Goal: Information Seeking & Learning: Check status

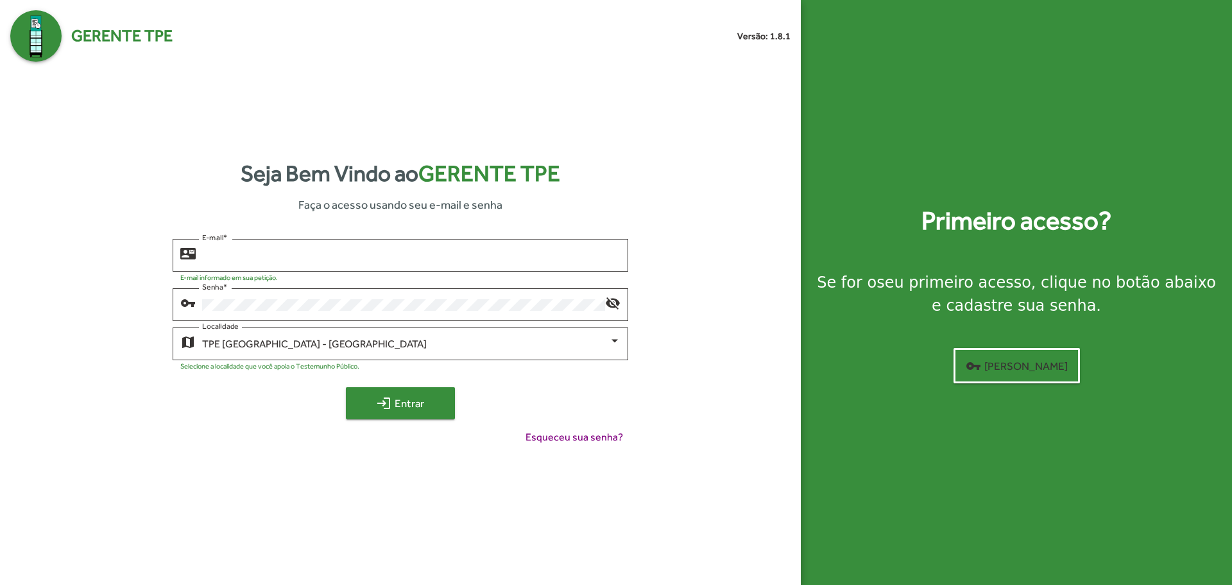
type input "**********"
click at [419, 409] on span "login Entrar" at bounding box center [400, 402] width 86 height 23
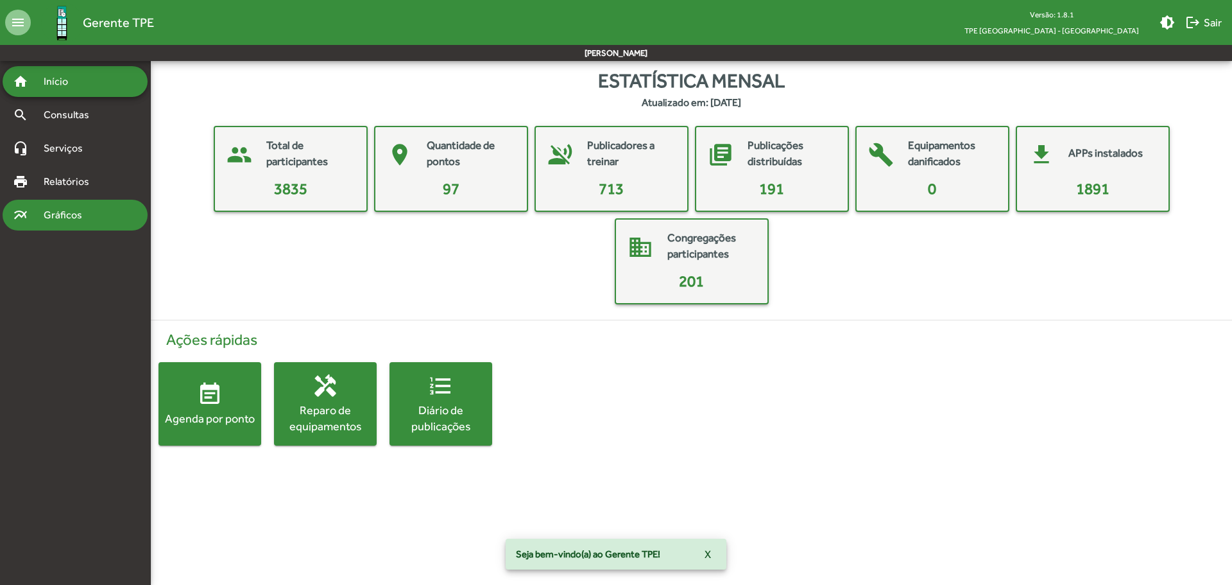
click at [69, 219] on span "Gráficos" at bounding box center [68, 214] width 64 height 15
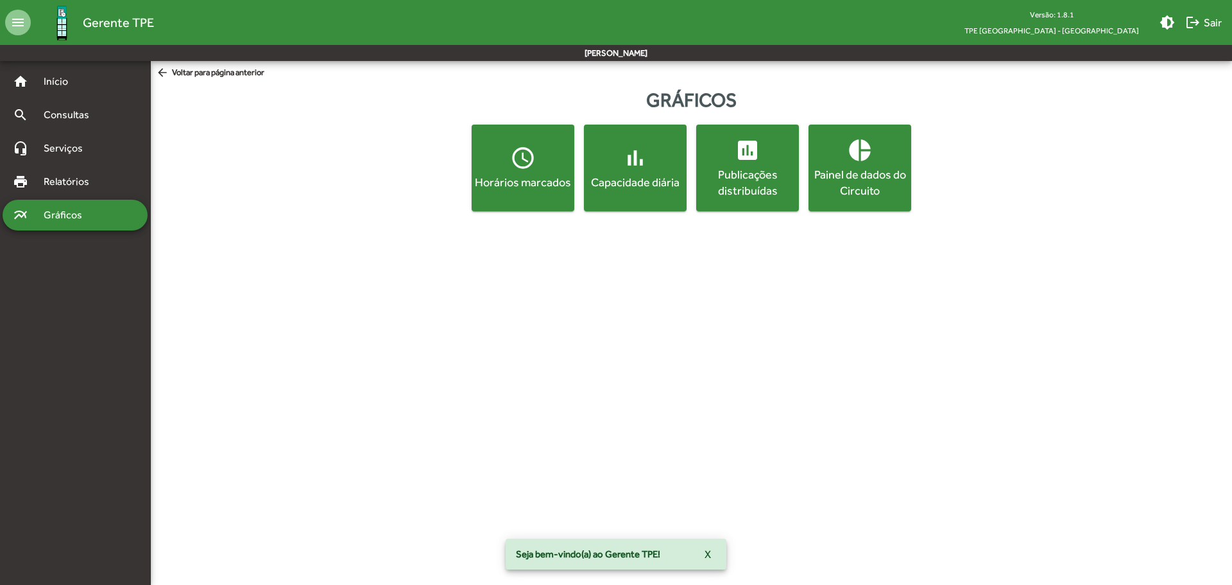
click at [533, 176] on div "Horários marcados" at bounding box center [523, 182] width 98 height 16
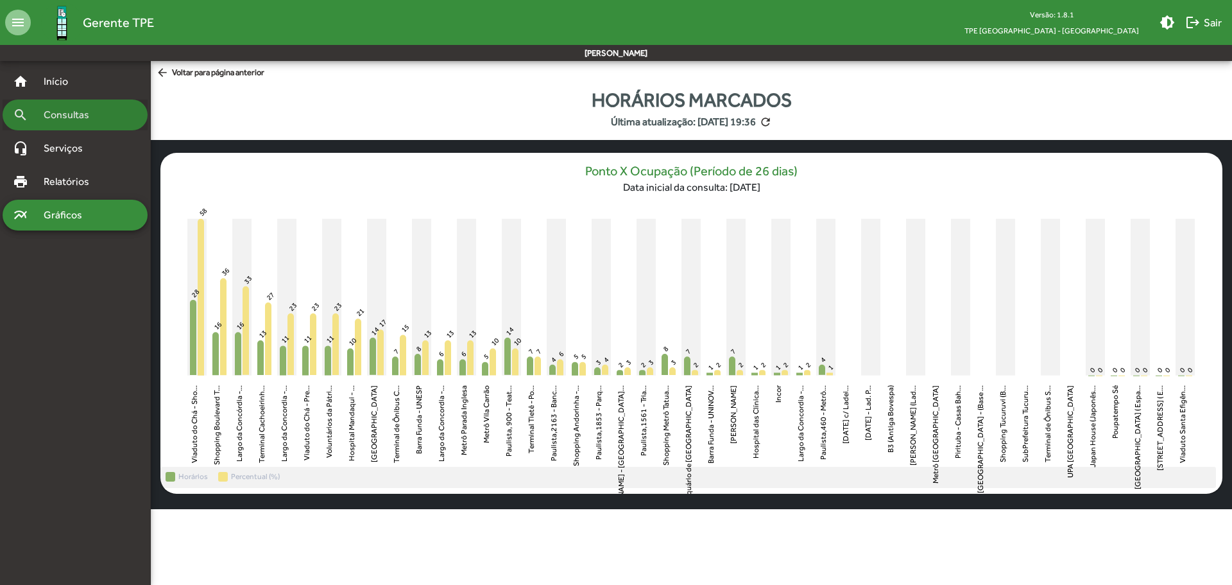
click at [78, 113] on span "Consultas" at bounding box center [71, 114] width 70 height 15
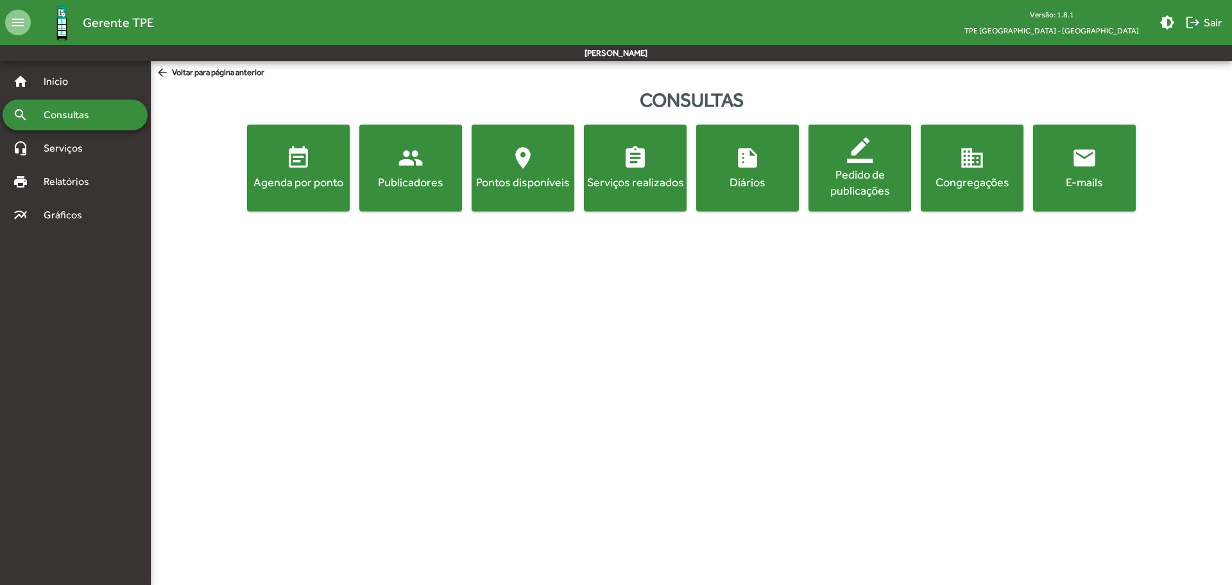
click at [268, 175] on div "Agenda por ponto" at bounding box center [299, 182] width 98 height 16
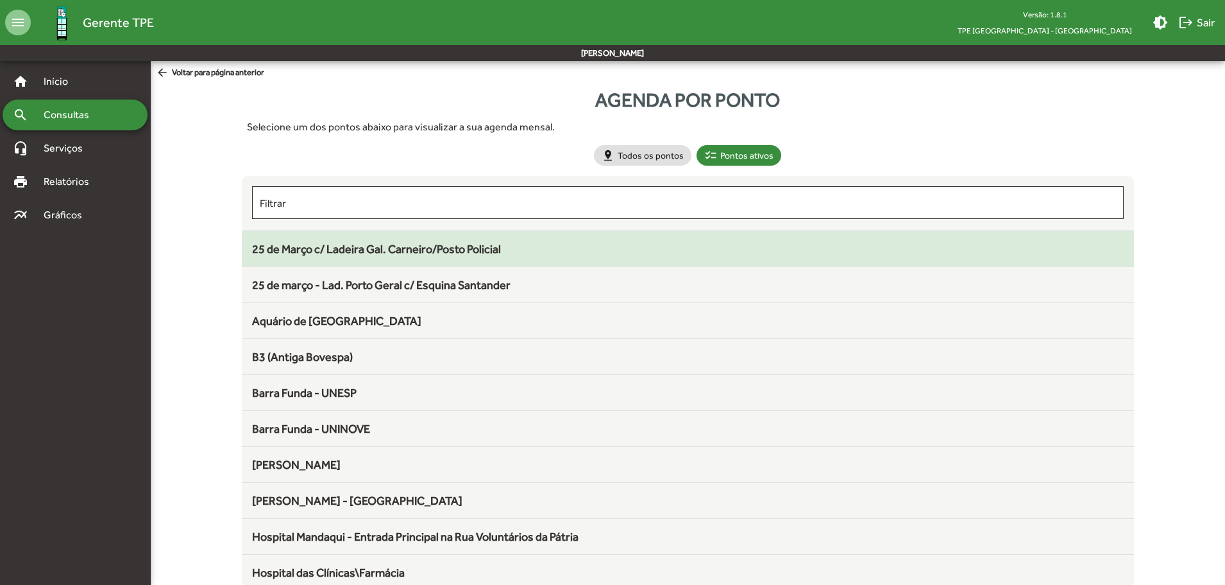
click at [386, 248] on span "25 de Março c/ Ladeira Gal. Carneiro/Posto Policial" at bounding box center [376, 248] width 249 height 13
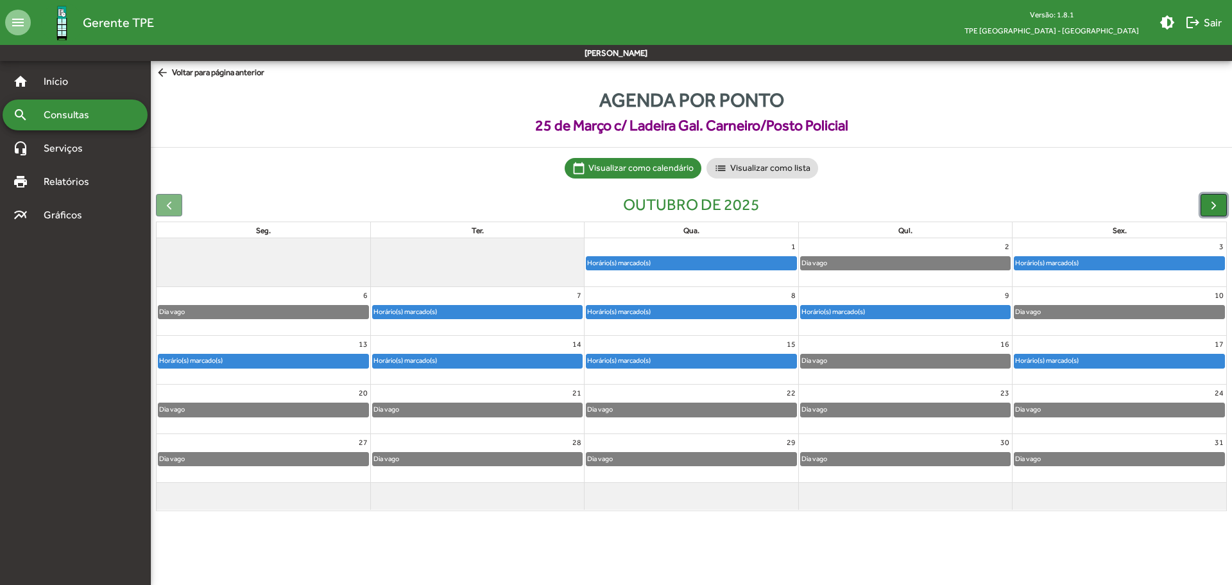
click at [1216, 208] on span "button" at bounding box center [1213, 204] width 13 height 13
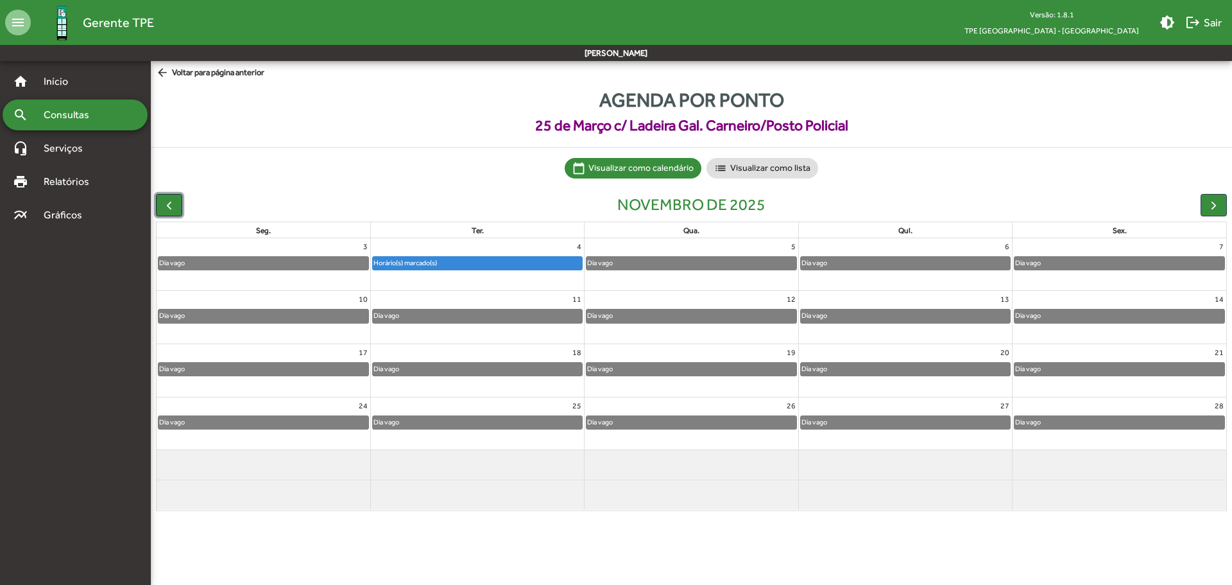
click at [171, 207] on span "button" at bounding box center [168, 204] width 13 height 13
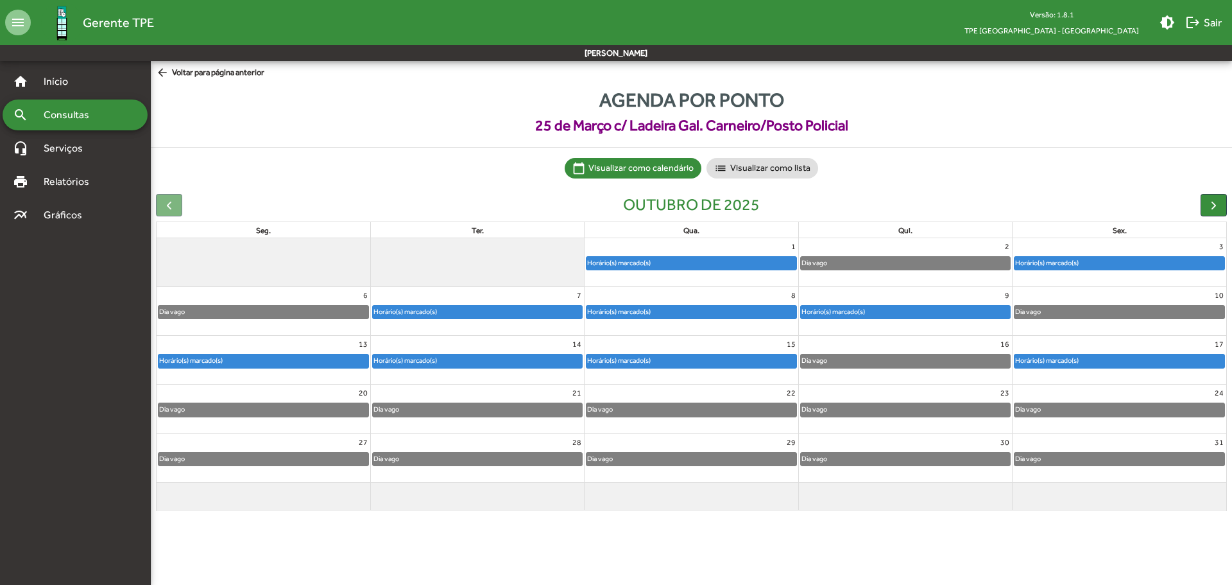
click at [72, 115] on span "Consultas" at bounding box center [71, 114] width 70 height 15
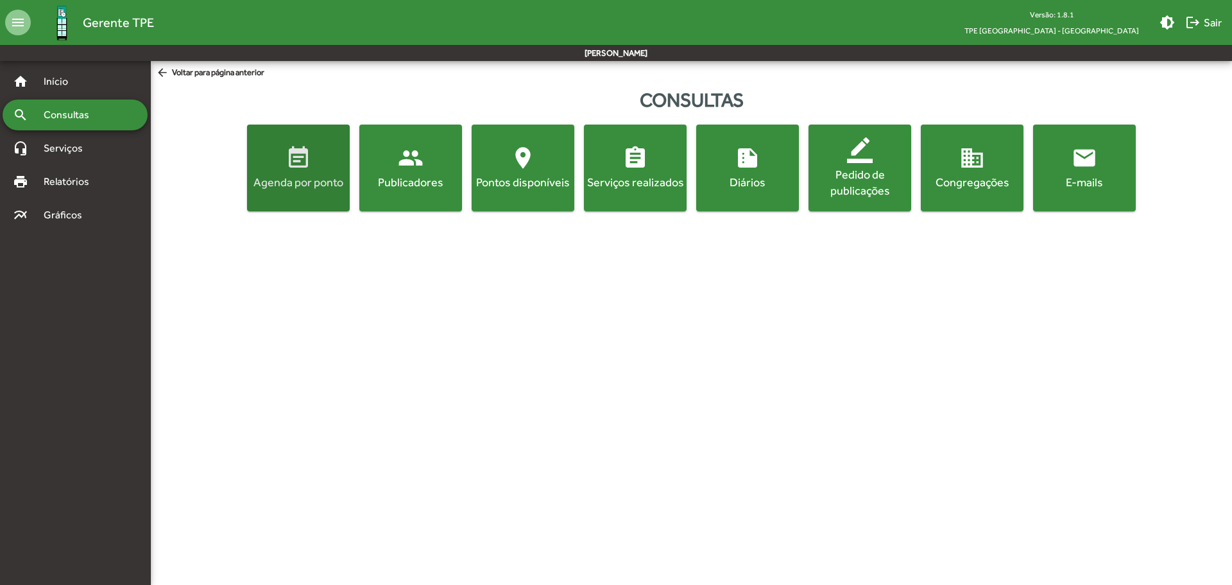
click at [278, 165] on span "event_note Agenda por ponto" at bounding box center [299, 167] width 98 height 45
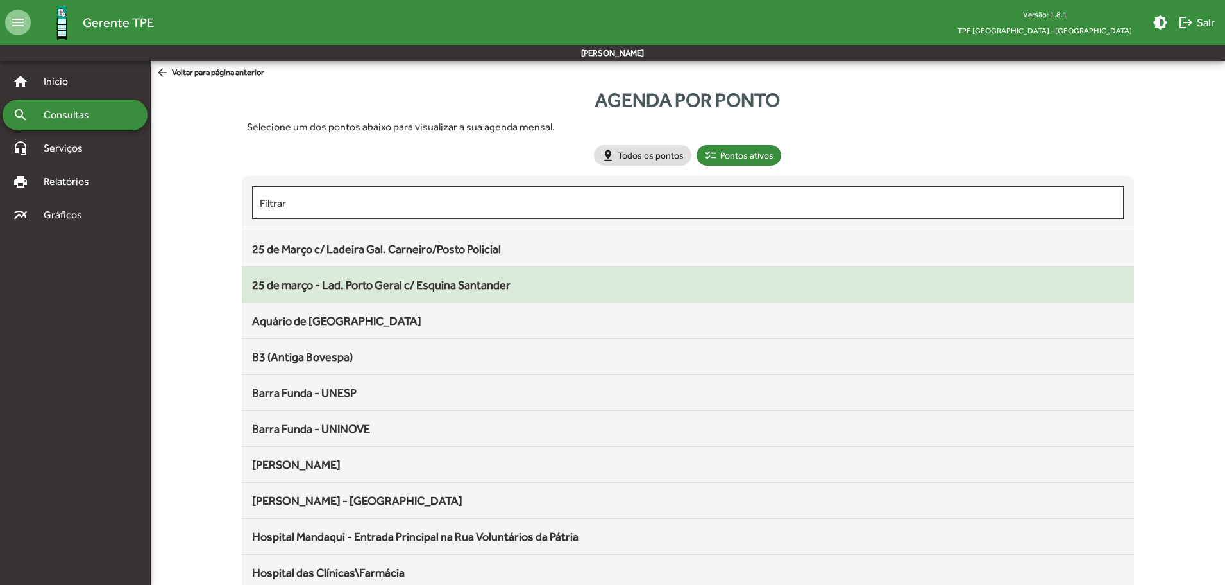
click at [368, 275] on mat-list-item "25 de março - Lad. Porto Geral c/ Esquina Santander" at bounding box center [688, 285] width 893 height 36
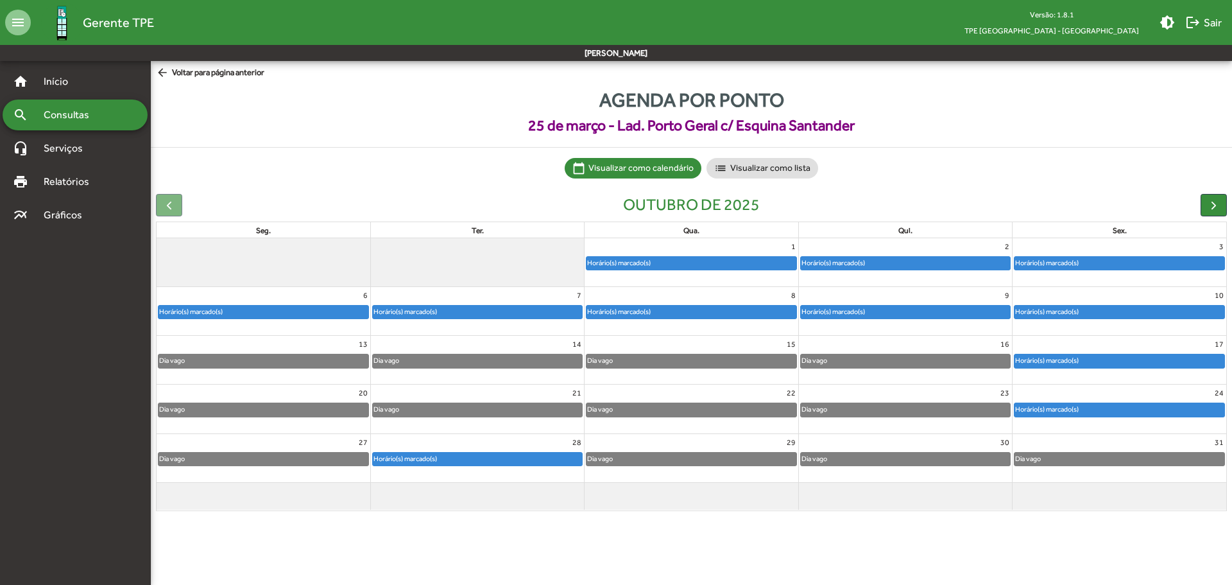
click at [87, 124] on div "search Consultas" at bounding box center [75, 114] width 145 height 31
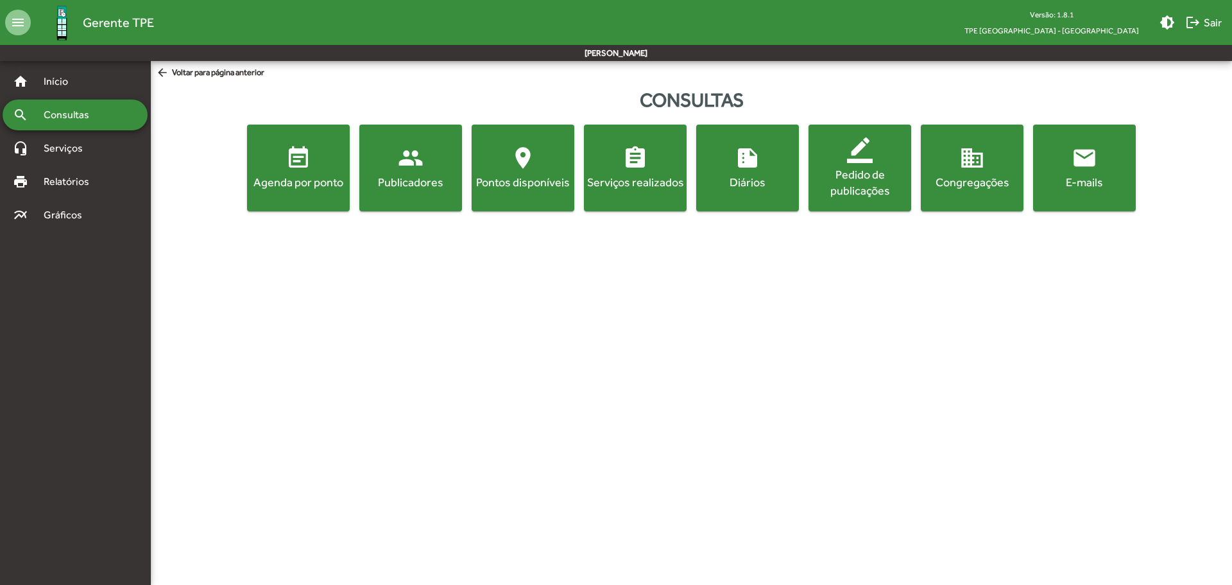
click at [302, 180] on div "Agenda por ponto" at bounding box center [299, 182] width 98 height 16
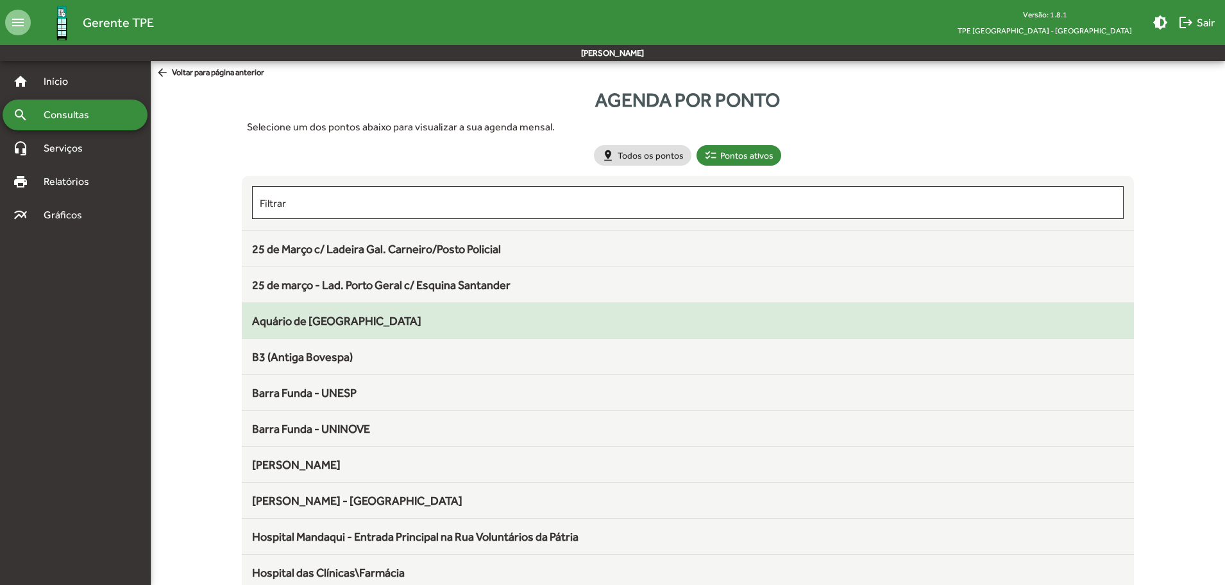
click at [341, 320] on span "Aquário de [GEOGRAPHIC_DATA]" at bounding box center [336, 320] width 169 height 13
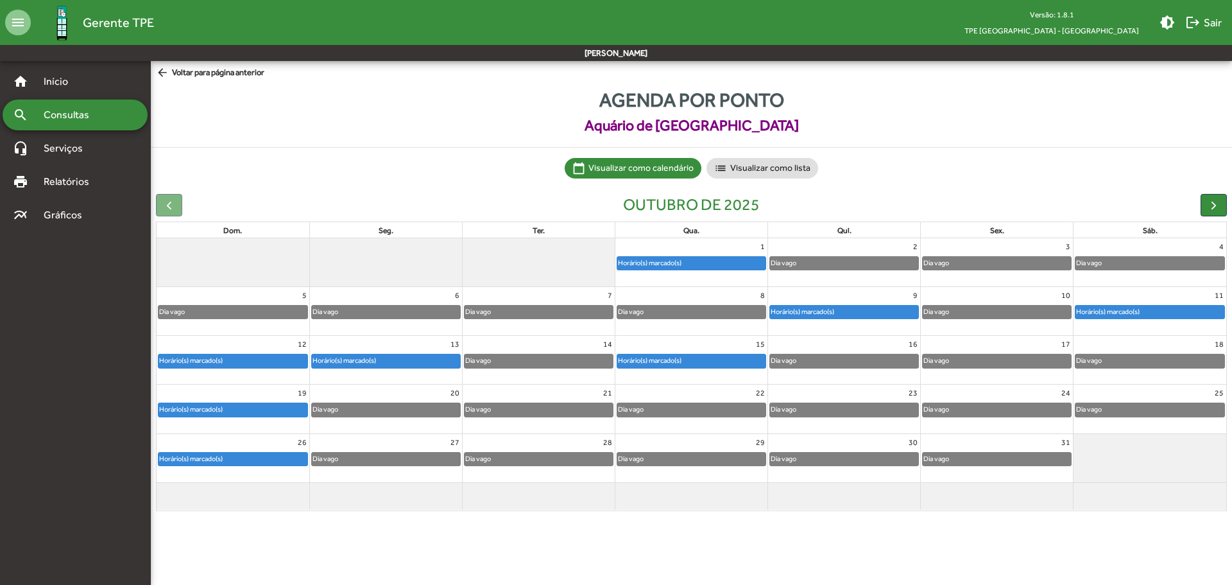
click at [76, 129] on div "search Consultas" at bounding box center [75, 114] width 145 height 31
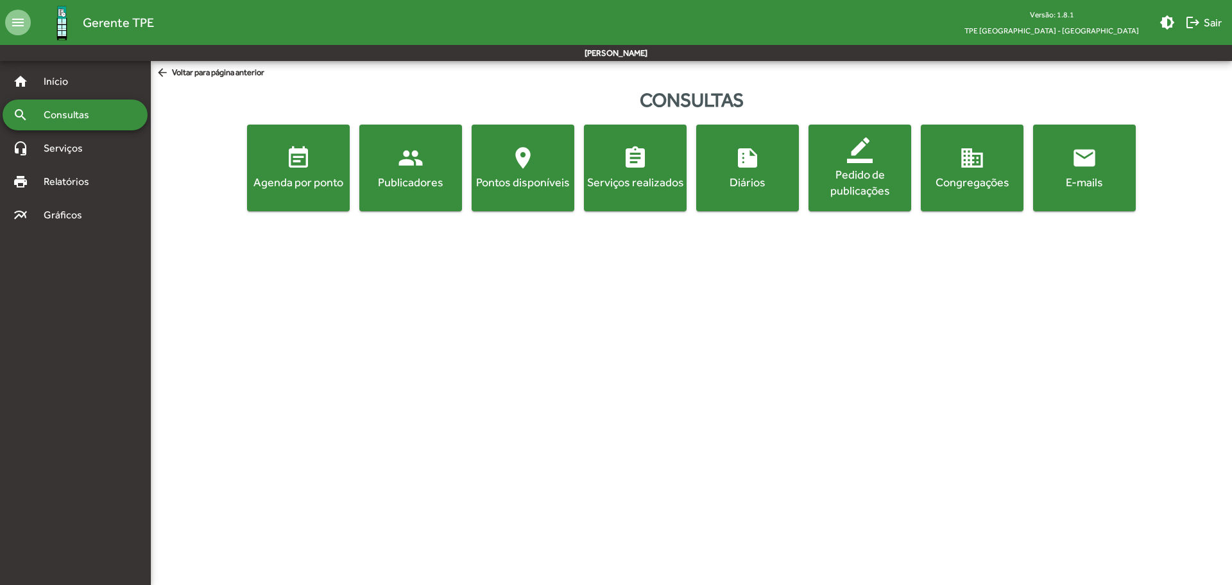
click at [293, 170] on mat-icon "event_note" at bounding box center [299, 158] width 26 height 26
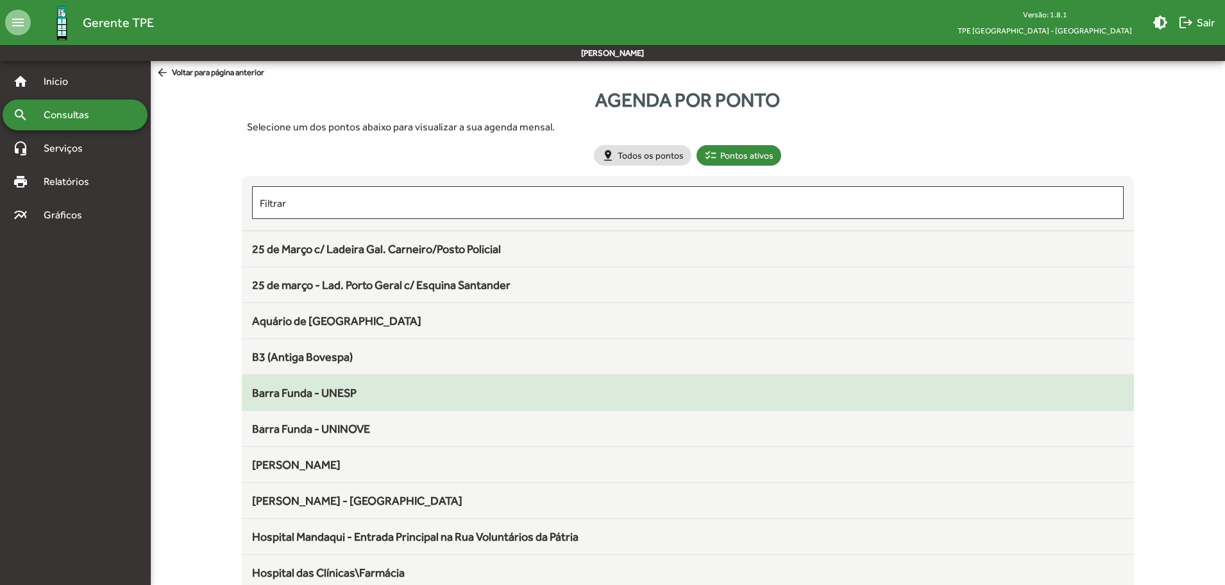
click at [318, 400] on div "Barra Funda - UNESP" at bounding box center [688, 392] width 873 height 17
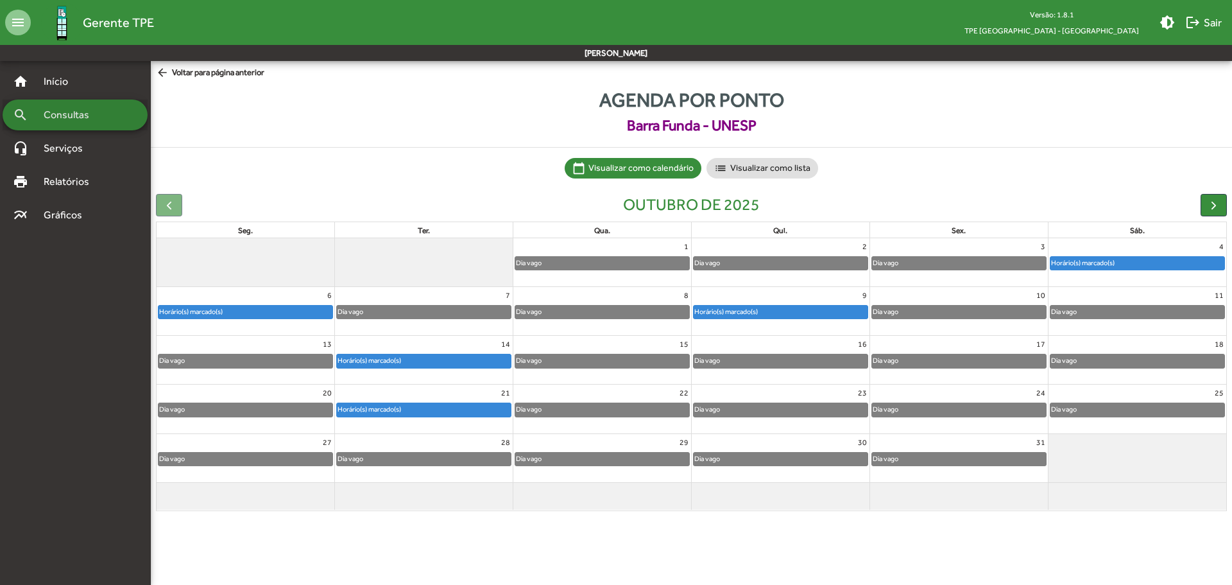
click at [77, 103] on div "search Consultas" at bounding box center [75, 114] width 145 height 31
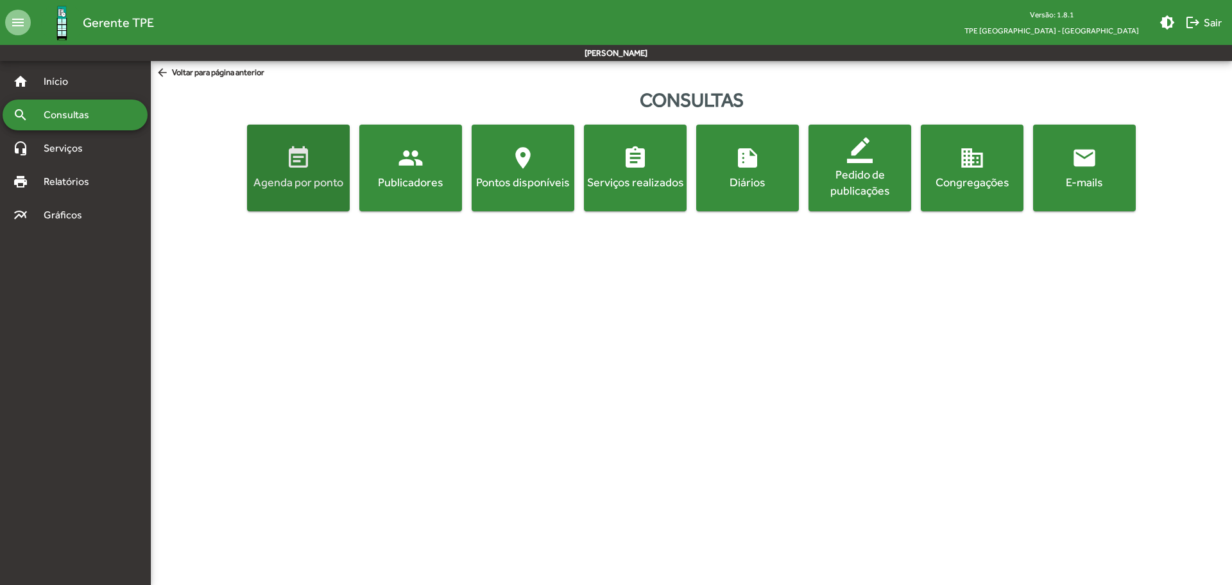
click at [301, 163] on mat-icon "event_note" at bounding box center [299, 158] width 26 height 26
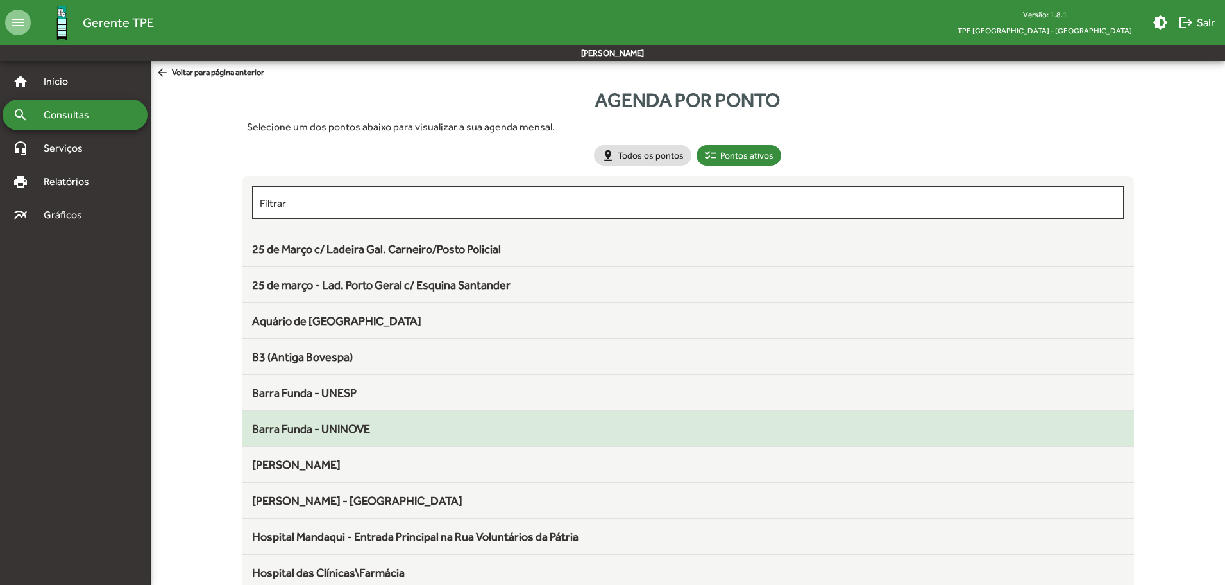
click at [332, 429] on span "Barra Funda - UNINOVE" at bounding box center [311, 428] width 118 height 13
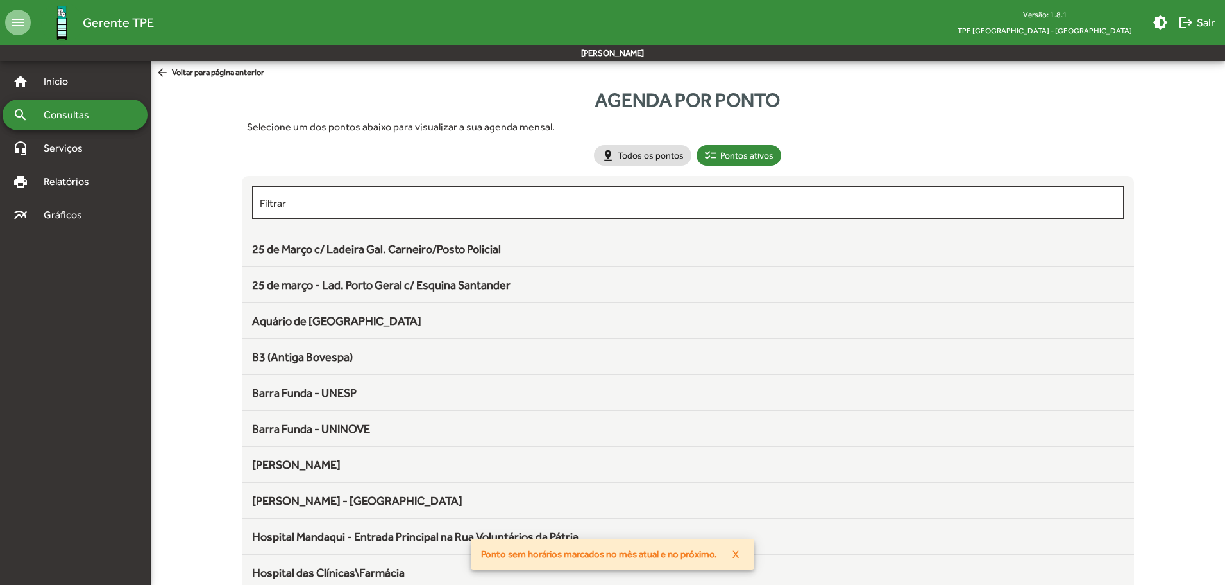
click at [332, 429] on span "Barra Funda - UNINOVE" at bounding box center [311, 428] width 118 height 13
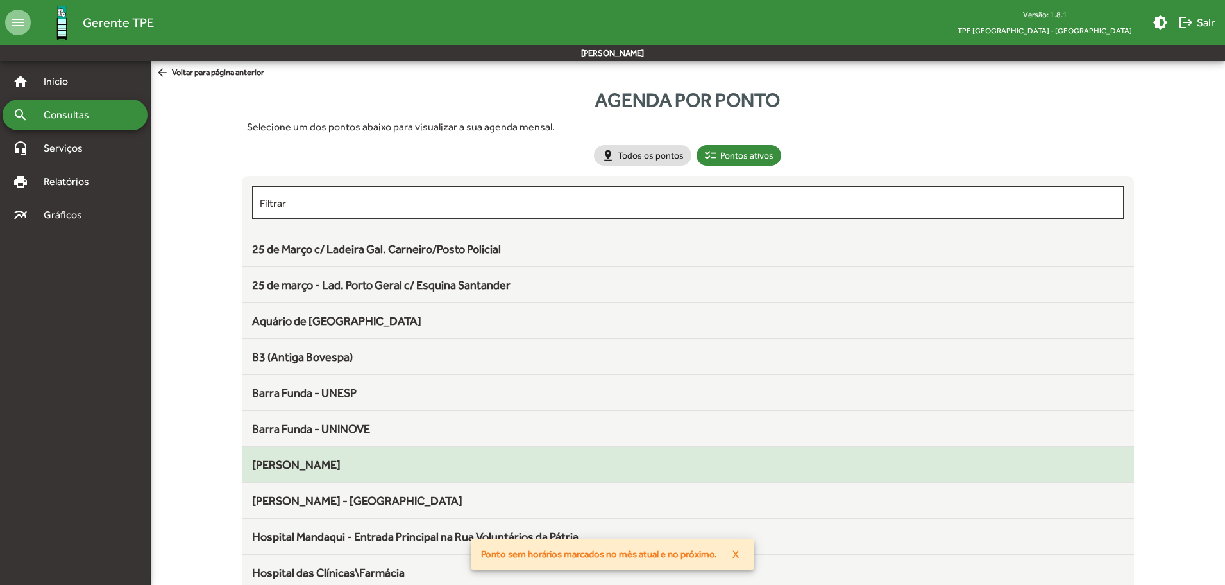
click at [313, 459] on span "[PERSON_NAME]" at bounding box center [296, 463] width 89 height 13
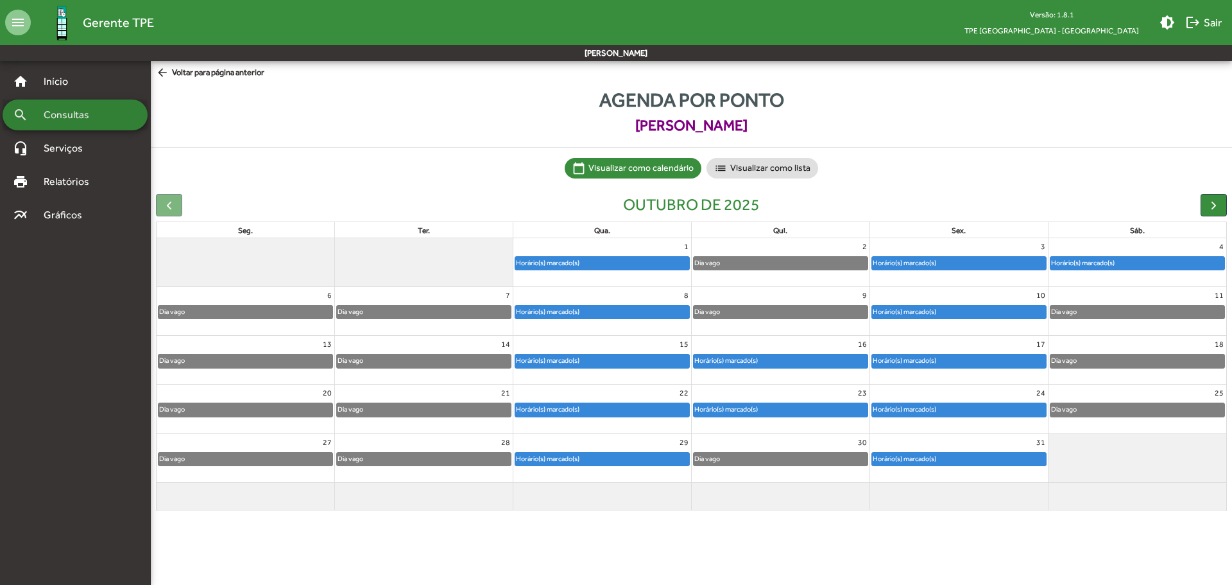
click at [83, 110] on span "Consultas" at bounding box center [71, 114] width 70 height 15
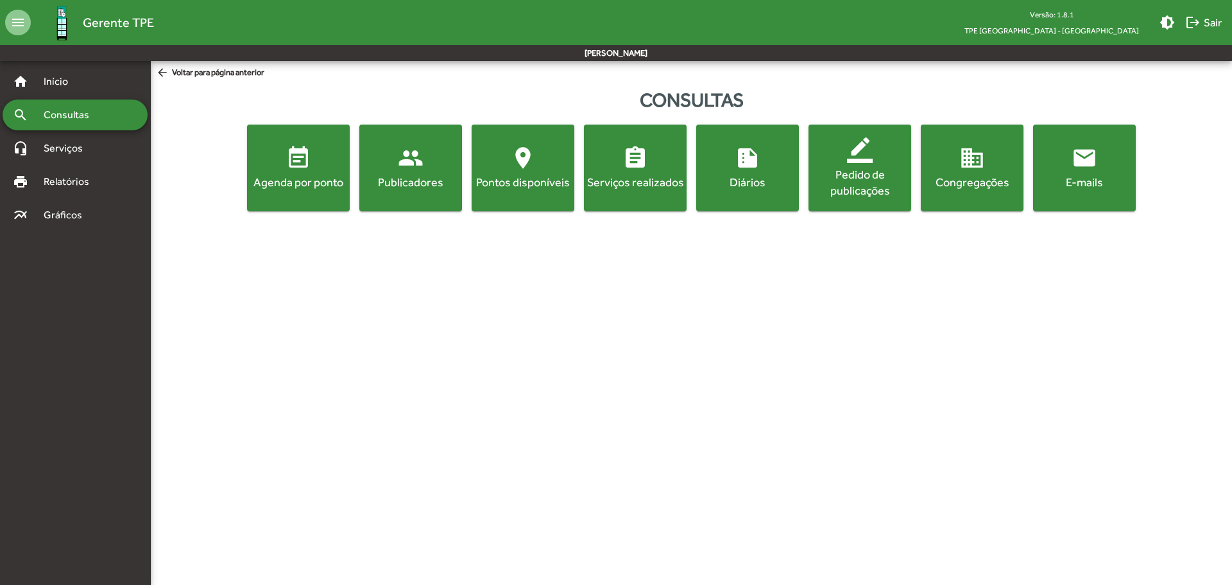
click at [291, 159] on mat-icon "event_note" at bounding box center [299, 158] width 26 height 26
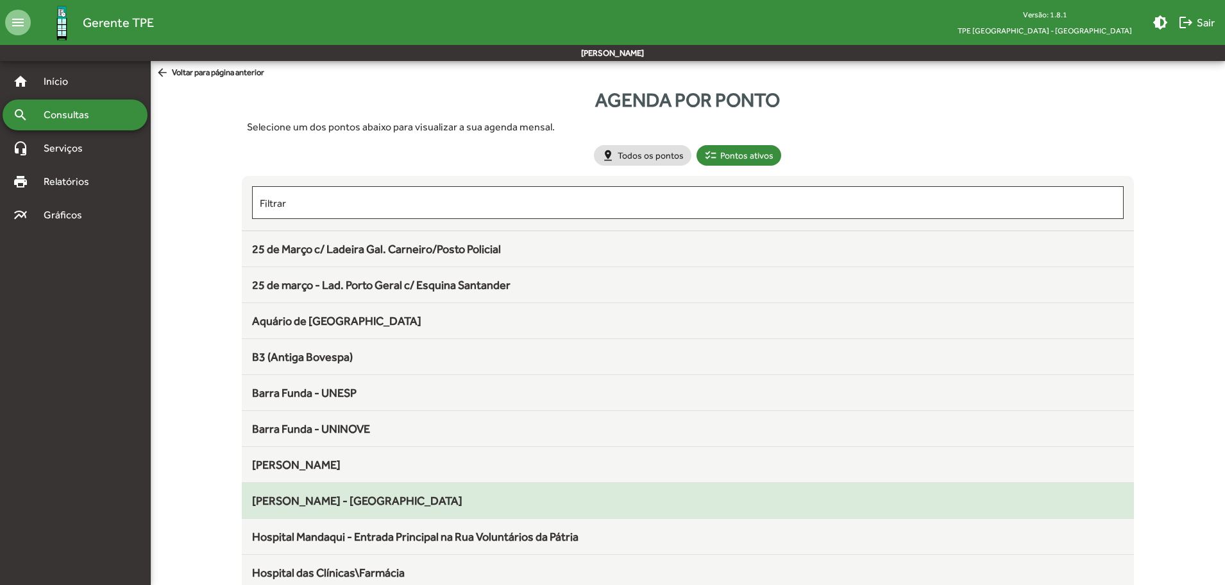
click at [312, 497] on span "[PERSON_NAME] - [GEOGRAPHIC_DATA]" at bounding box center [357, 499] width 210 height 13
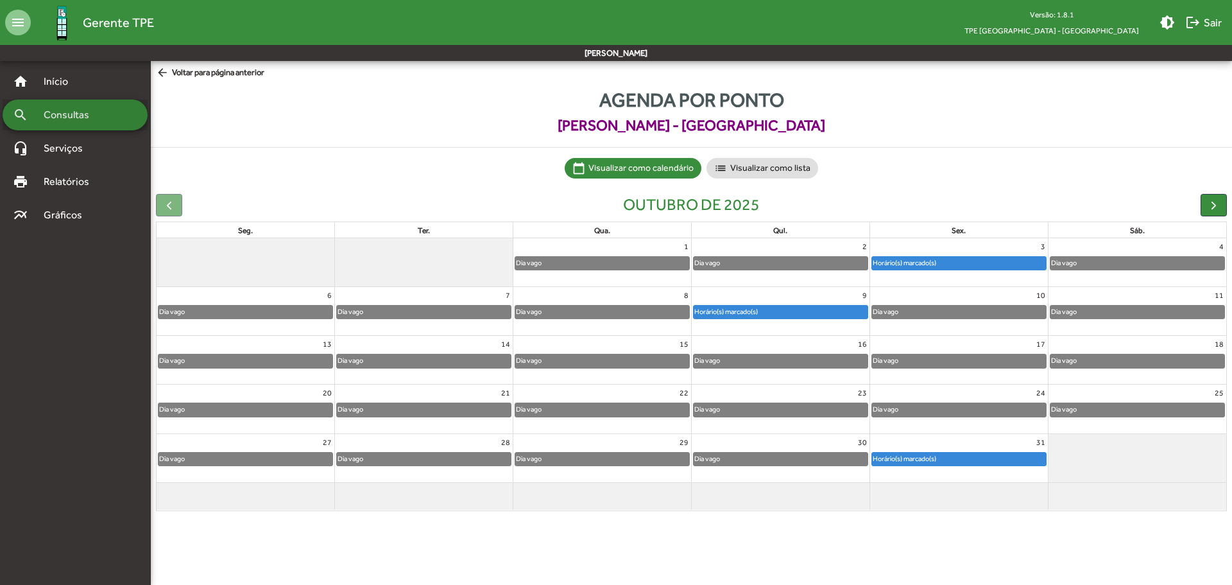
click at [83, 117] on span "Consultas" at bounding box center [71, 114] width 70 height 15
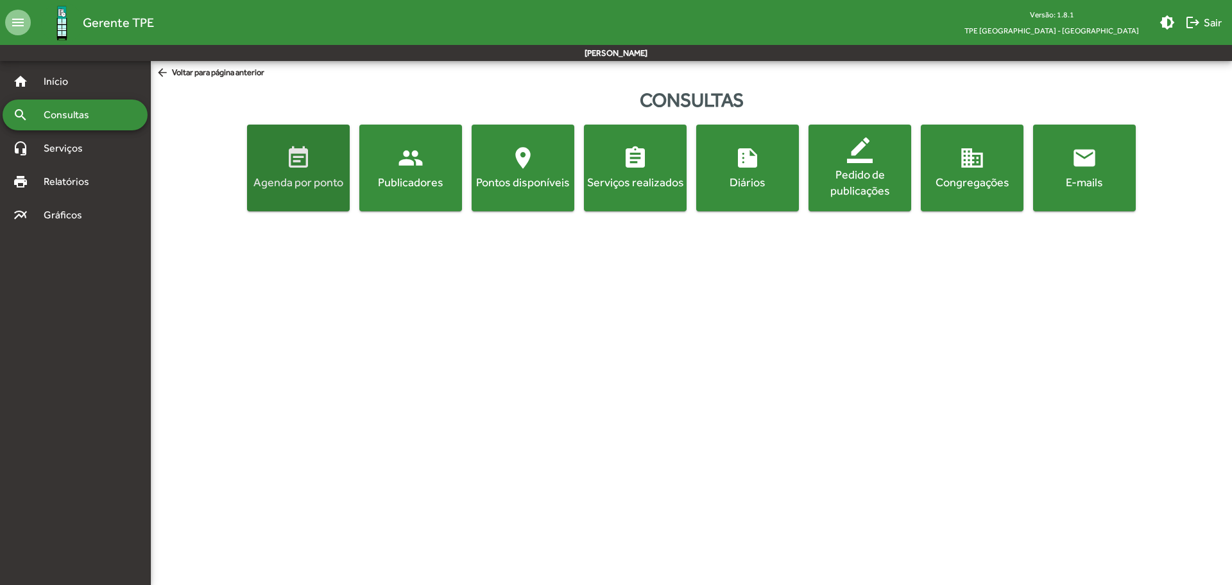
click at [333, 170] on span "event_note Agenda por ponto" at bounding box center [299, 167] width 98 height 45
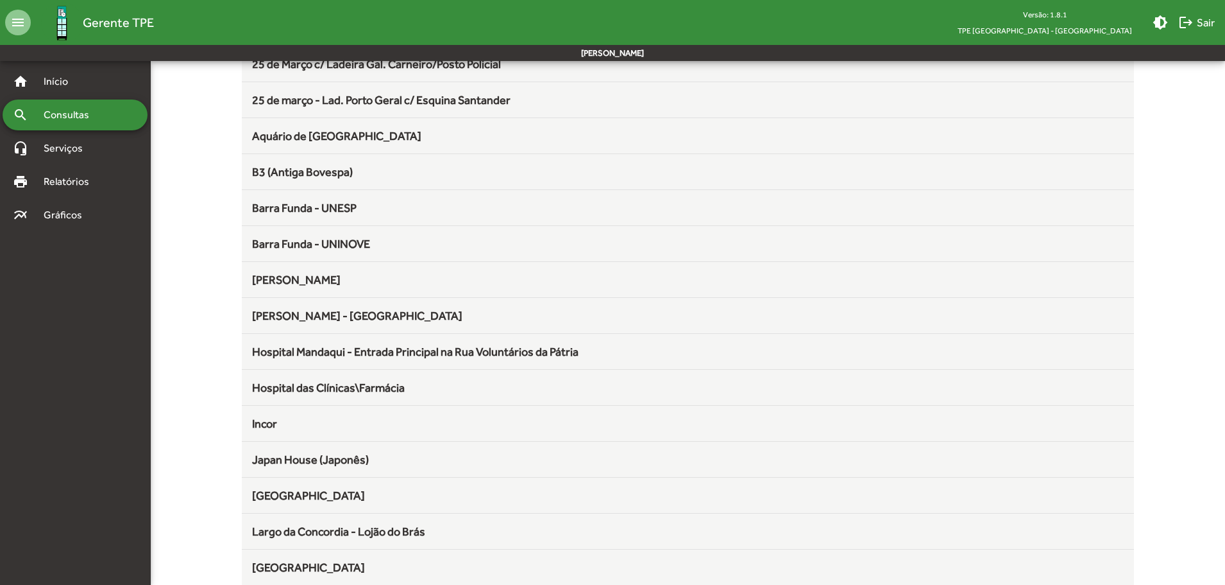
scroll to position [192, 0]
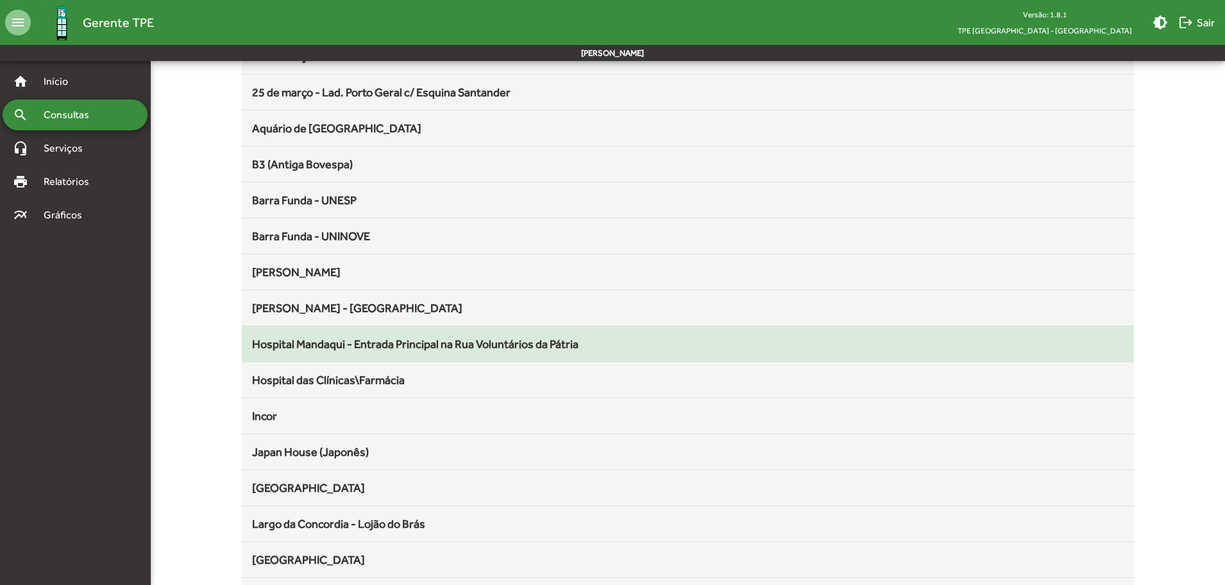
click at [290, 336] on div "Hospital Mandaqui - Entrada Principal na Rua Voluntários da Pátria" at bounding box center [688, 343] width 873 height 17
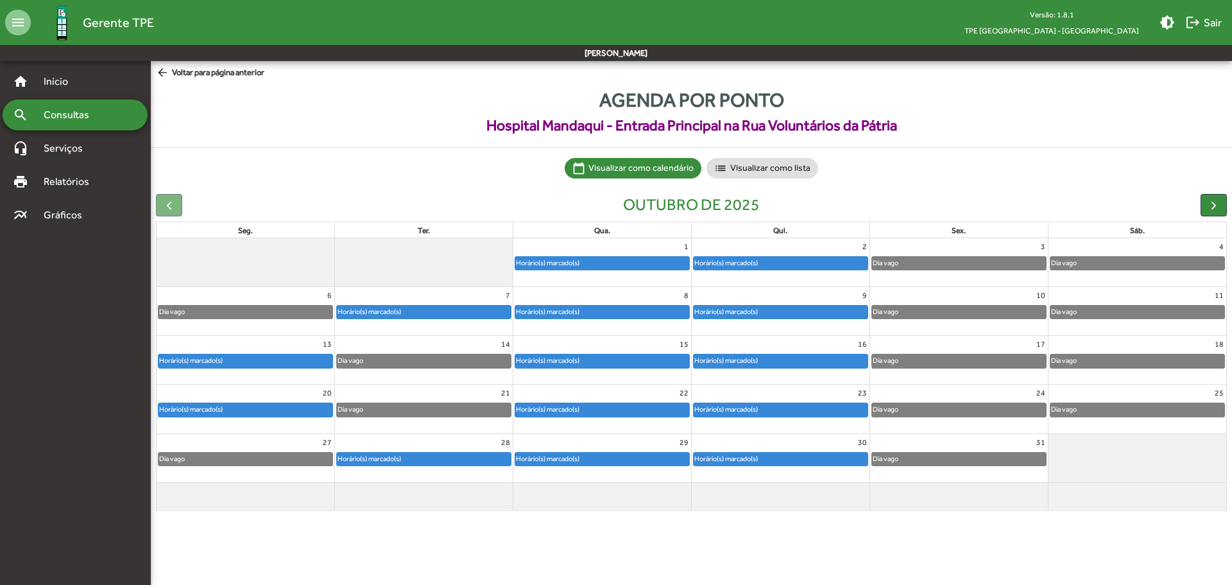
click at [1197, 11] on span "logout Sair" at bounding box center [1203, 22] width 37 height 23
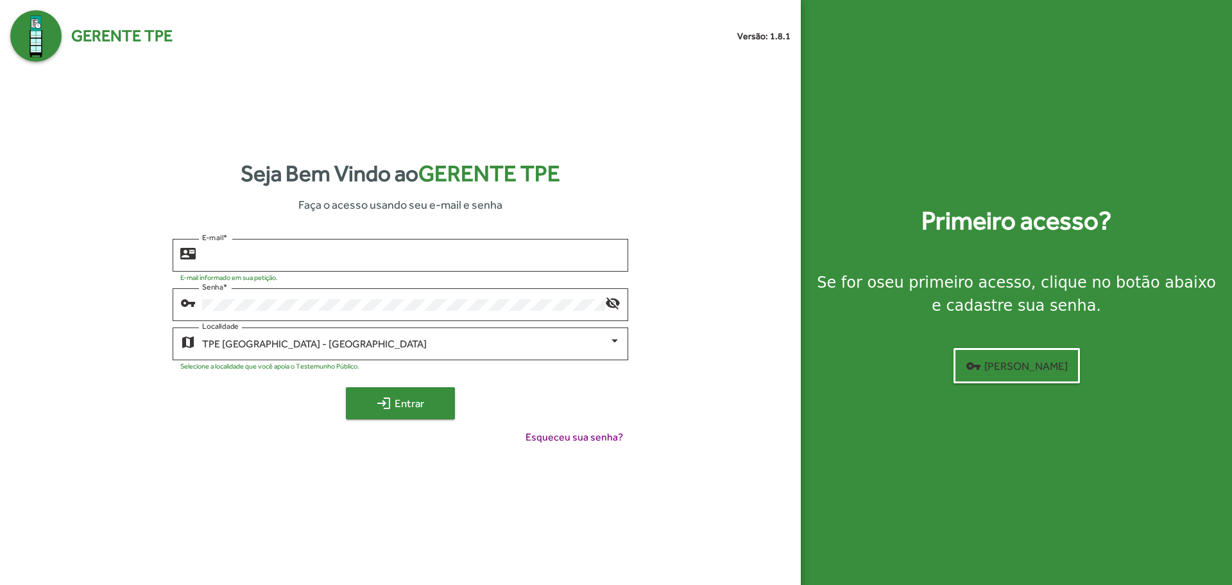
type input "**********"
click at [407, 402] on span "login Entrar" at bounding box center [400, 402] width 86 height 23
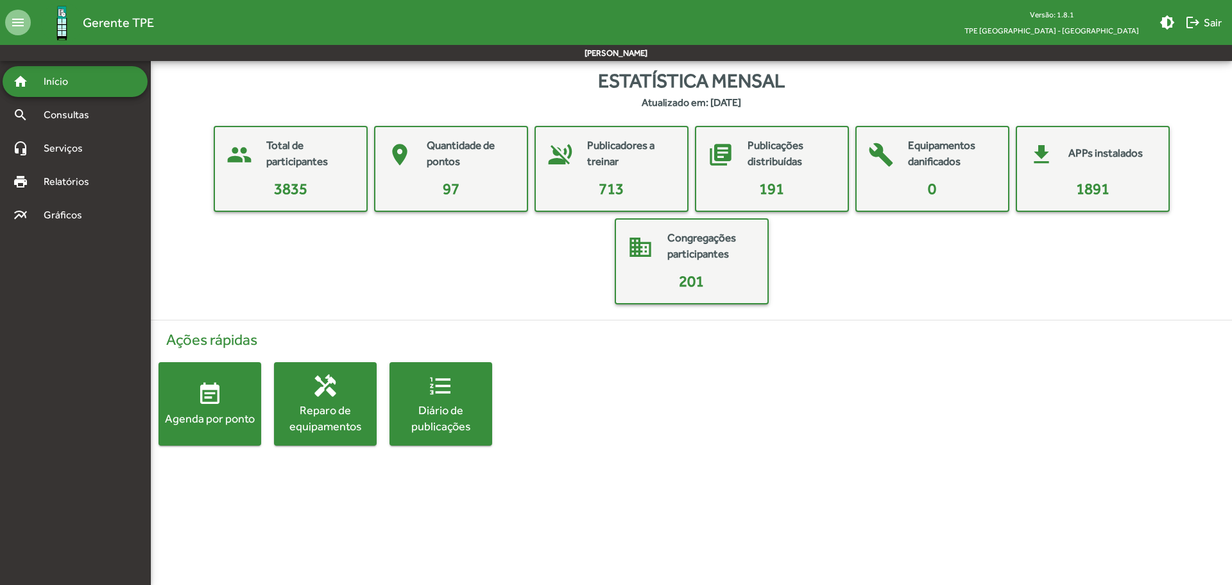
click at [211, 406] on mat-icon "event_note" at bounding box center [210, 394] width 26 height 26
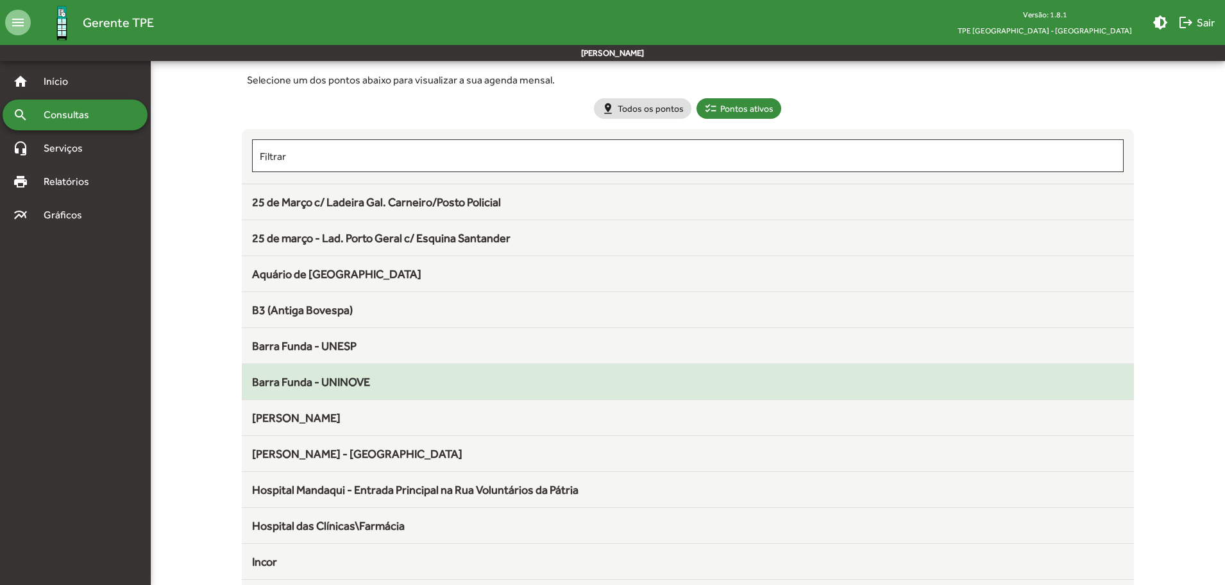
scroll to position [192, 0]
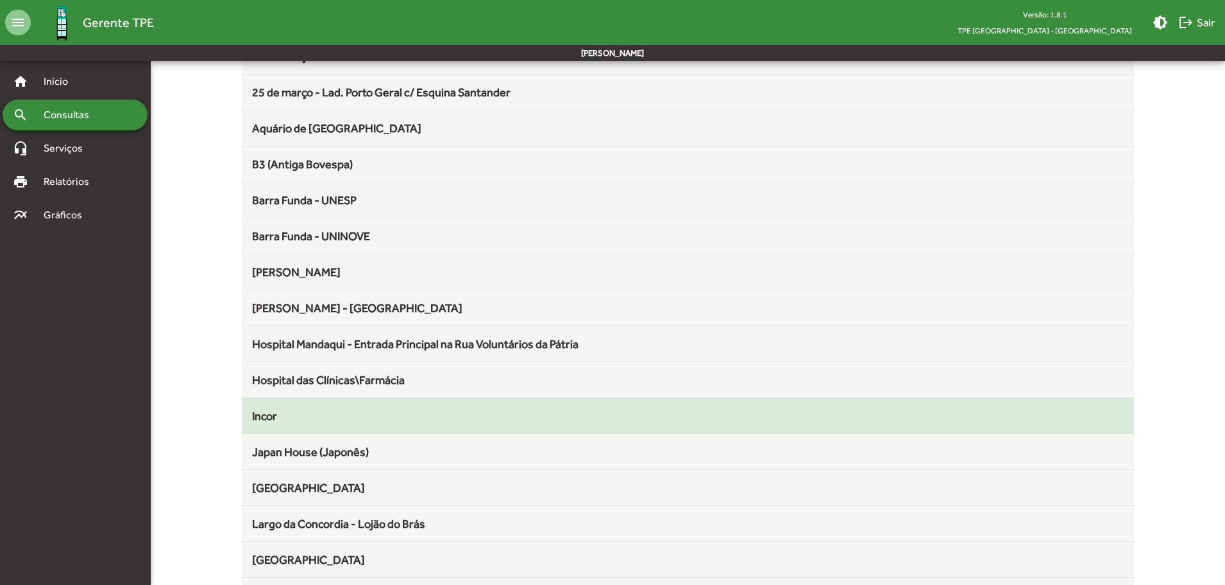
click at [280, 413] on div "Incor" at bounding box center [688, 415] width 873 height 17
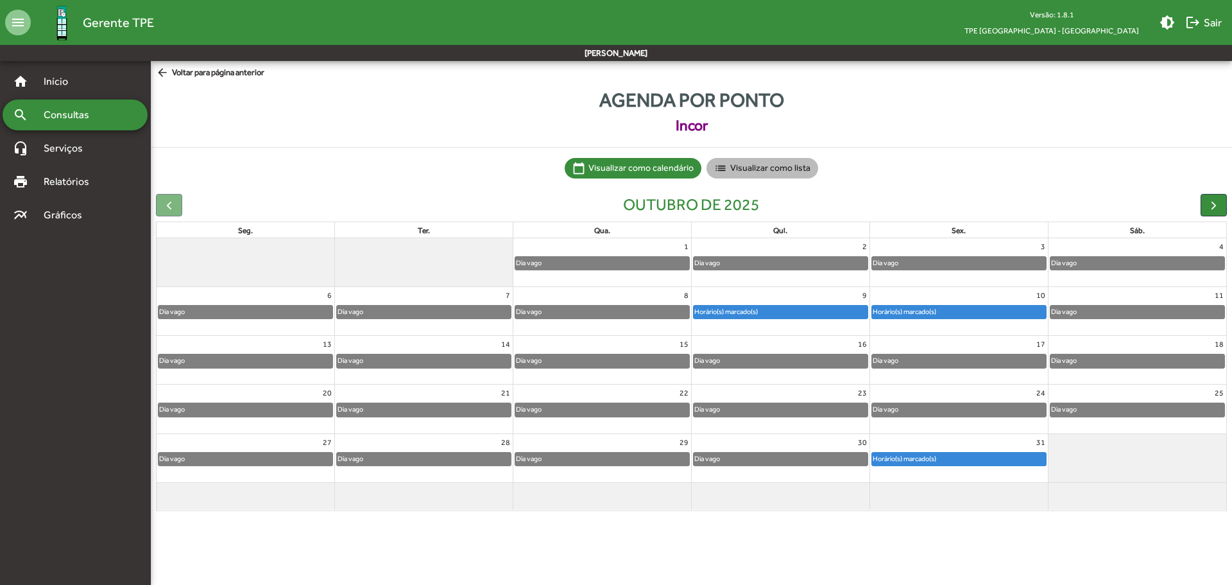
click at [778, 168] on mat-chip "list Visualizar como lista" at bounding box center [762, 168] width 112 height 21
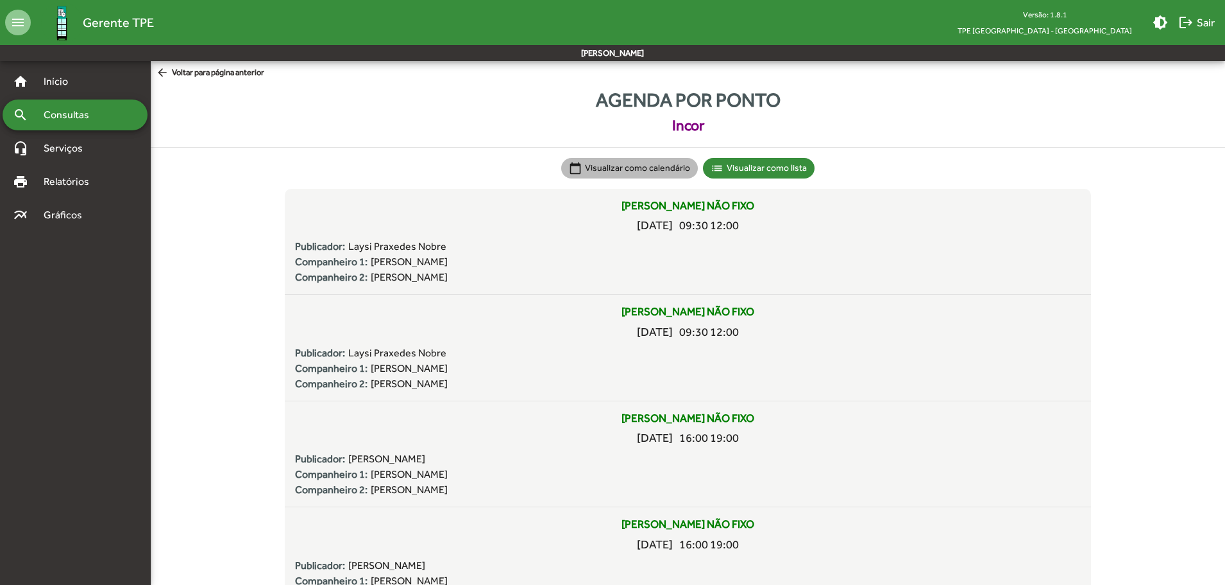
click at [645, 165] on mat-chip "calendar_today Visualizar como calendário" at bounding box center [629, 168] width 137 height 21
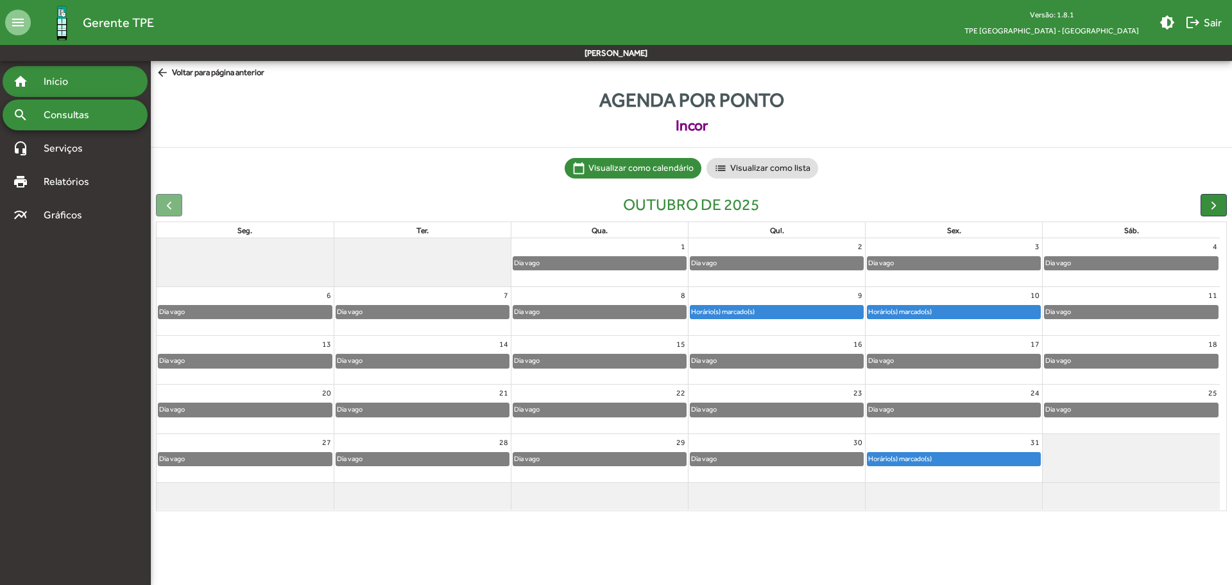
click at [74, 76] on span "Início" at bounding box center [61, 81] width 51 height 15
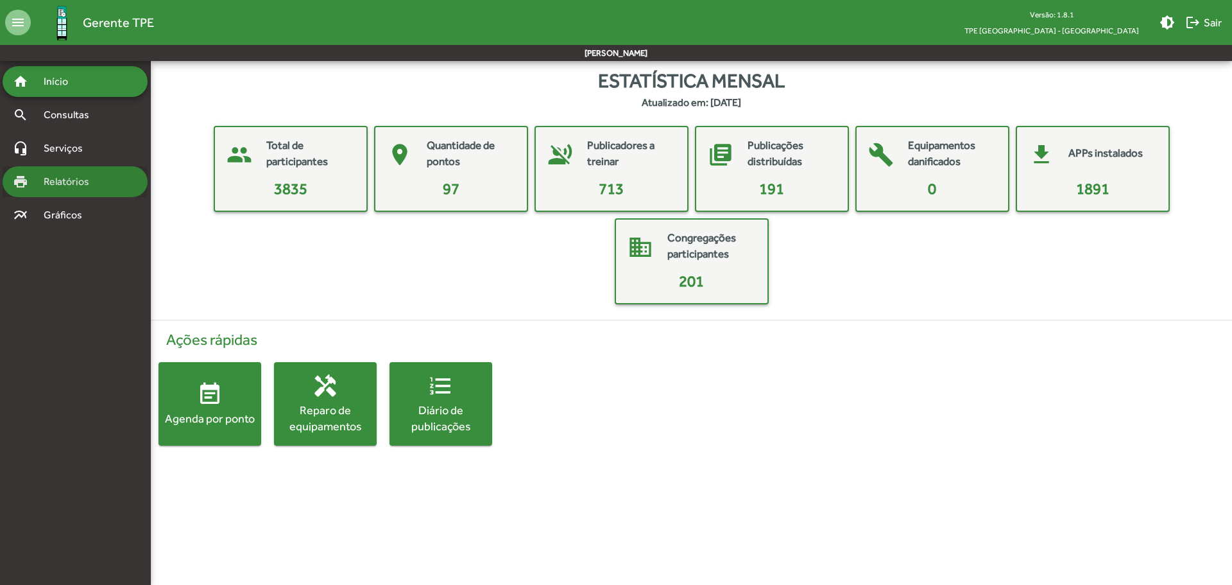
click at [73, 184] on span "Relatórios" at bounding box center [71, 181] width 70 height 15
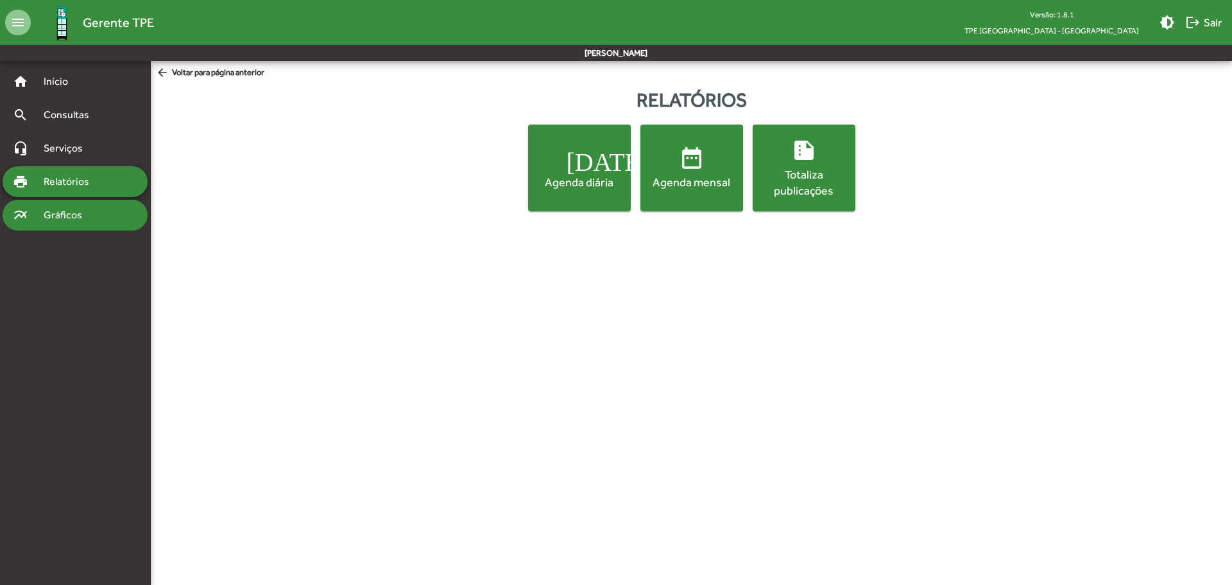
click at [60, 216] on span "Gráficos" at bounding box center [68, 214] width 64 height 15
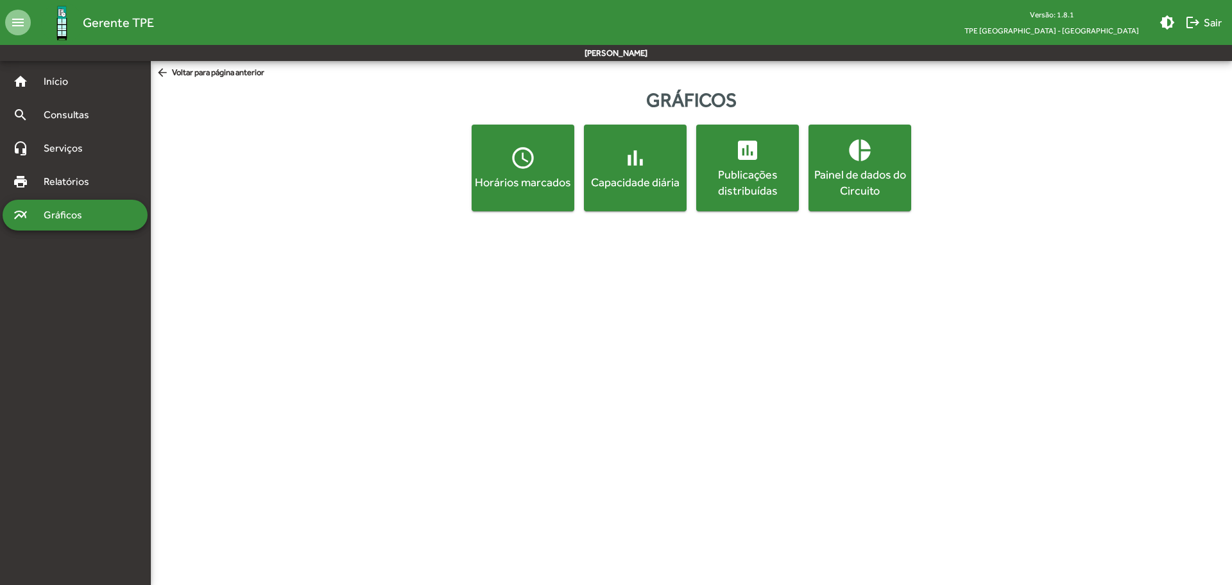
click at [527, 185] on div "Horários marcados" at bounding box center [523, 182] width 98 height 16
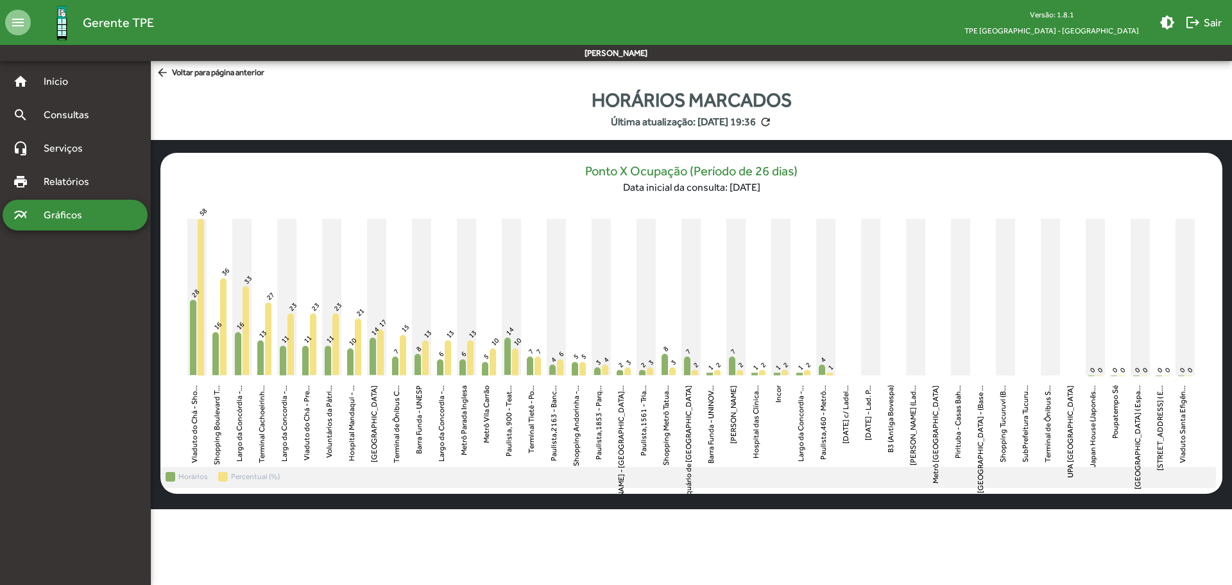
click at [89, 203] on div "multiline_chart Gráficos" at bounding box center [75, 215] width 145 height 31
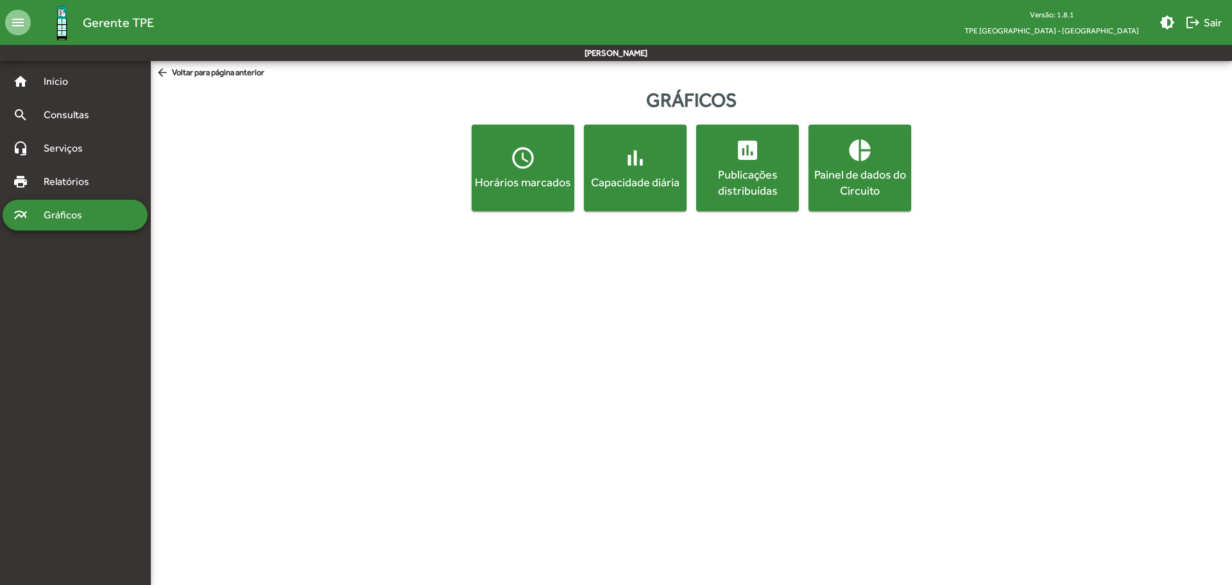
click at [650, 176] on div "Capacidade diária" at bounding box center [635, 182] width 98 height 16
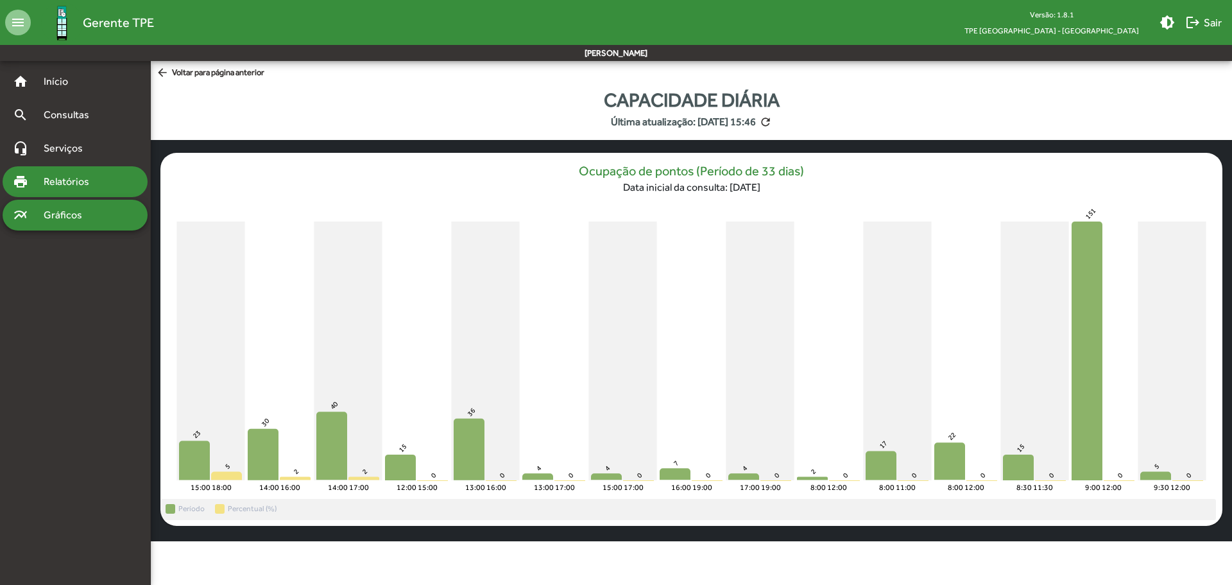
click at [58, 184] on span "Relatórios" at bounding box center [71, 181] width 70 height 15
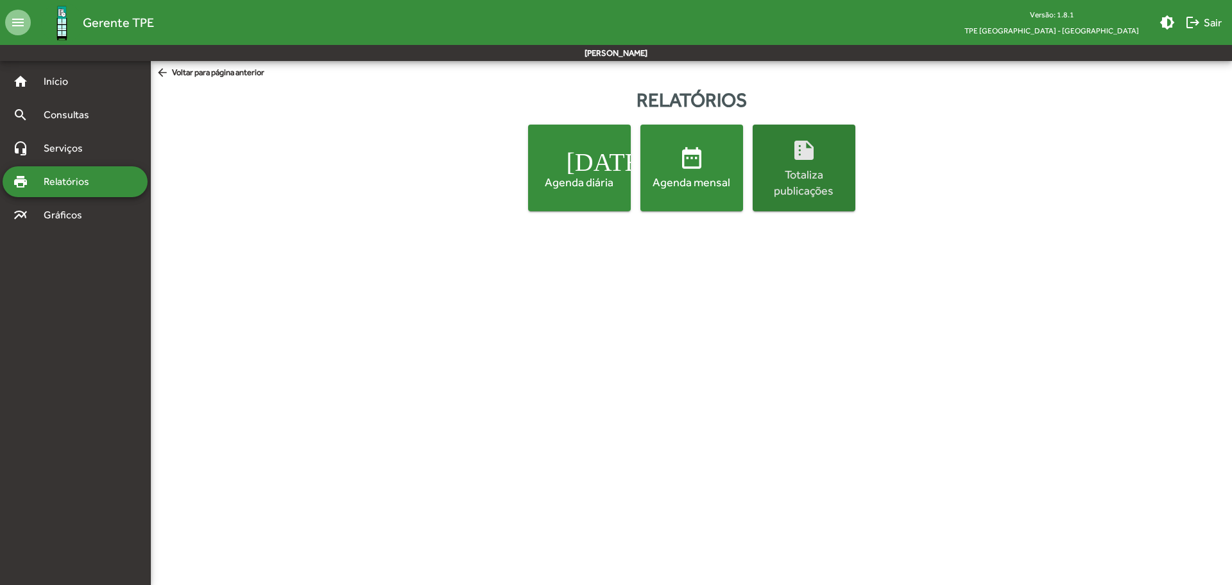
click at [809, 173] on div "Totaliza publicações" at bounding box center [804, 182] width 98 height 32
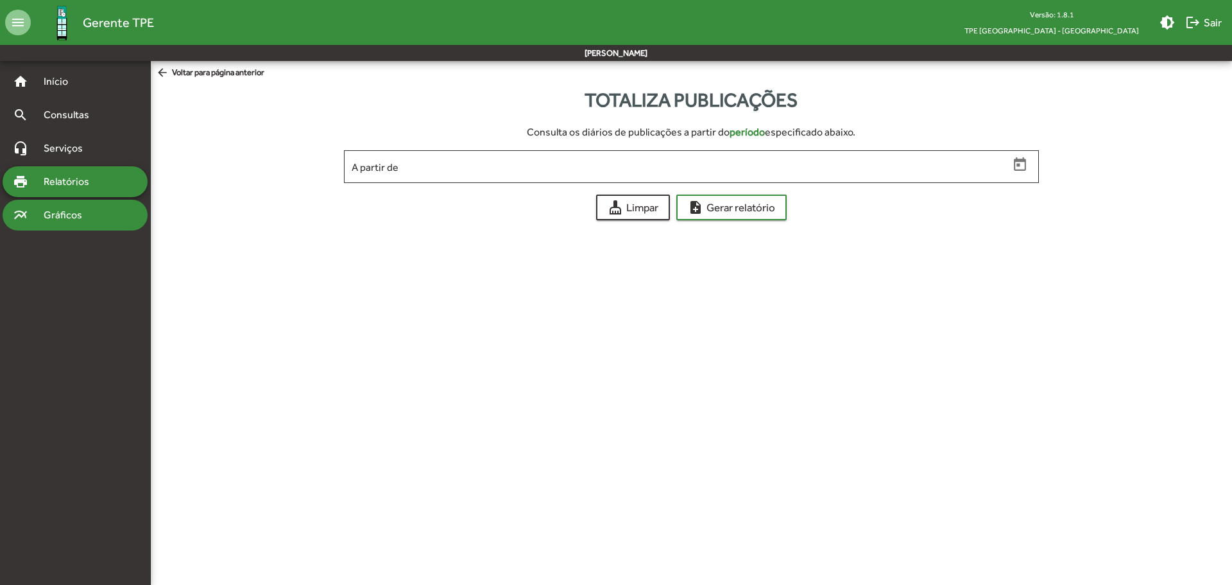
click at [58, 219] on span "Gráficos" at bounding box center [68, 214] width 64 height 15
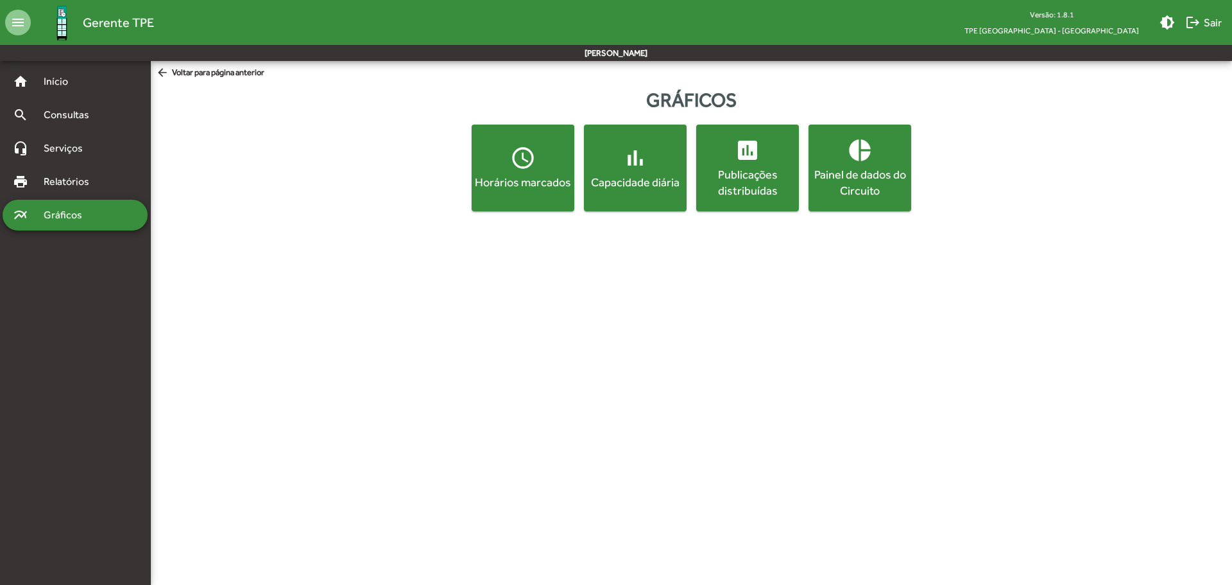
click at [524, 168] on mat-icon "access_time" at bounding box center [523, 158] width 26 height 26
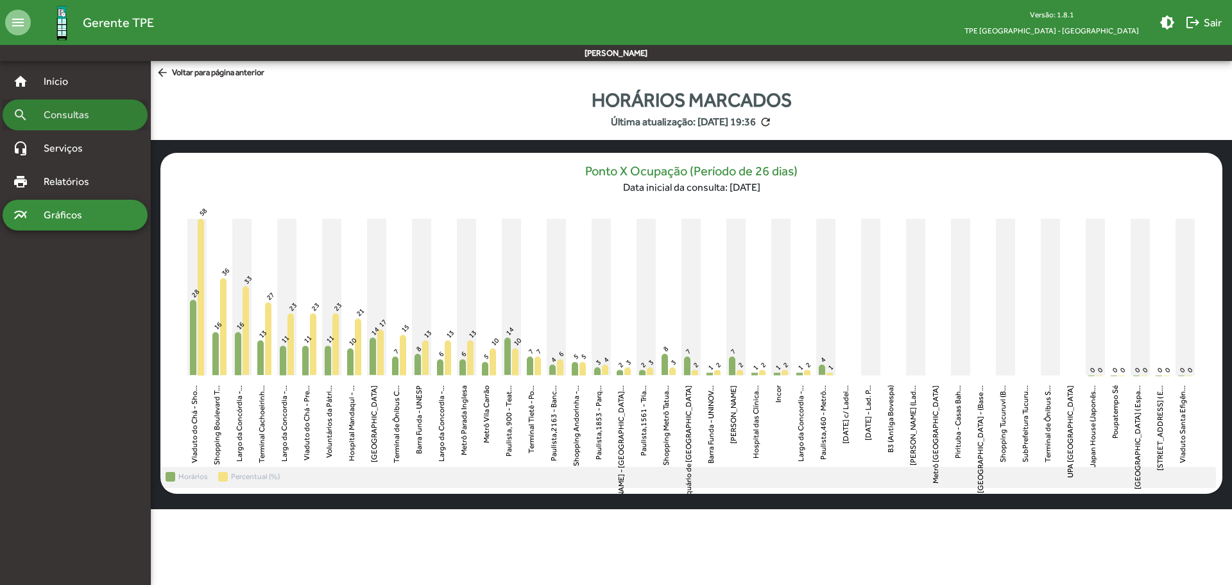
click at [63, 118] on span "Consultas" at bounding box center [71, 114] width 70 height 15
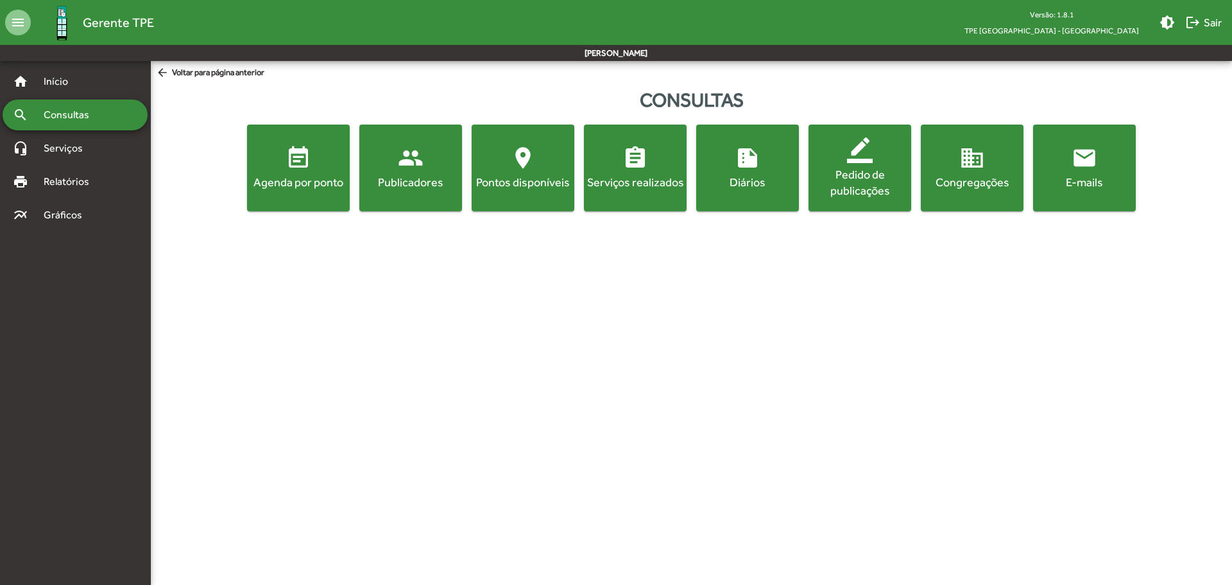
click at [311, 175] on div "Agenda por ponto" at bounding box center [299, 182] width 98 height 16
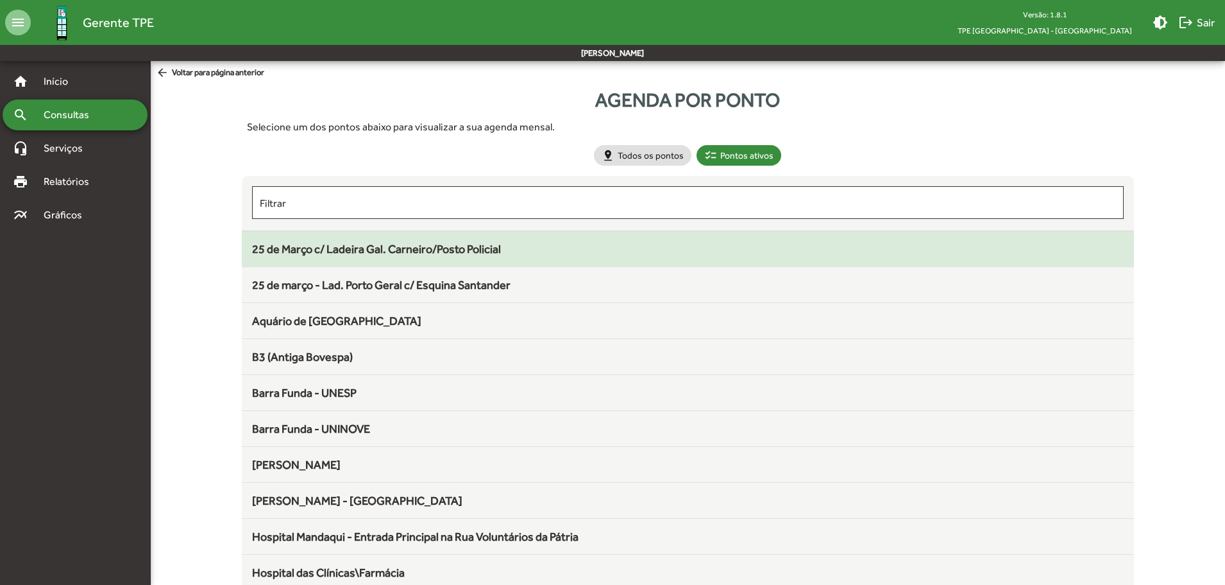
click at [436, 248] on span "25 de Março c/ Ladeira Gal. Carneiro/Posto Policial" at bounding box center [376, 248] width 249 height 13
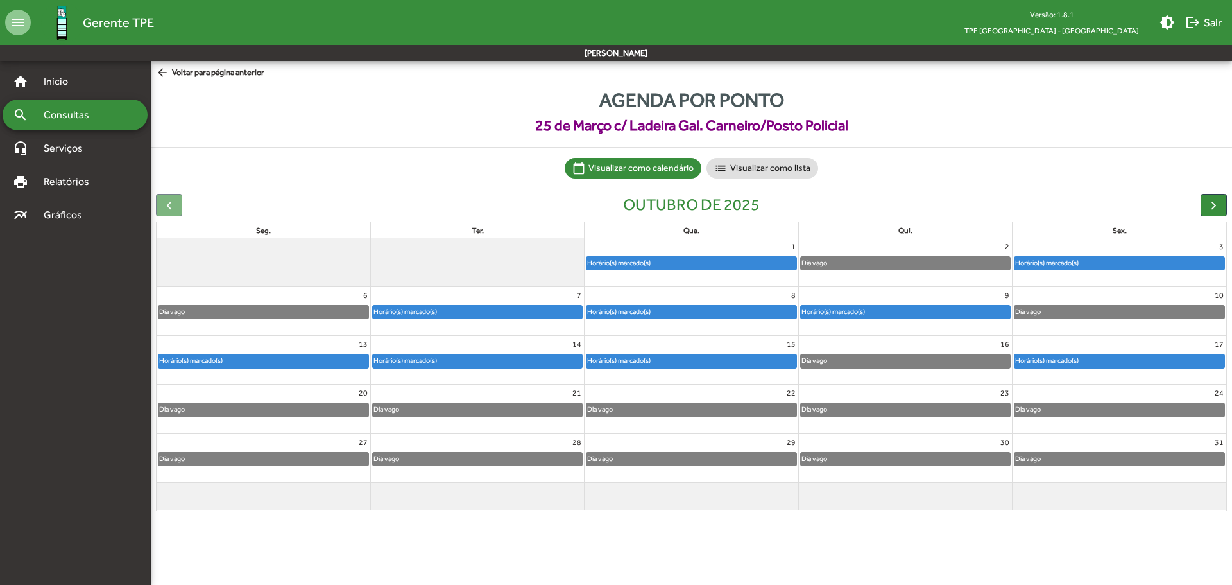
click at [76, 114] on span "Consultas" at bounding box center [71, 114] width 70 height 15
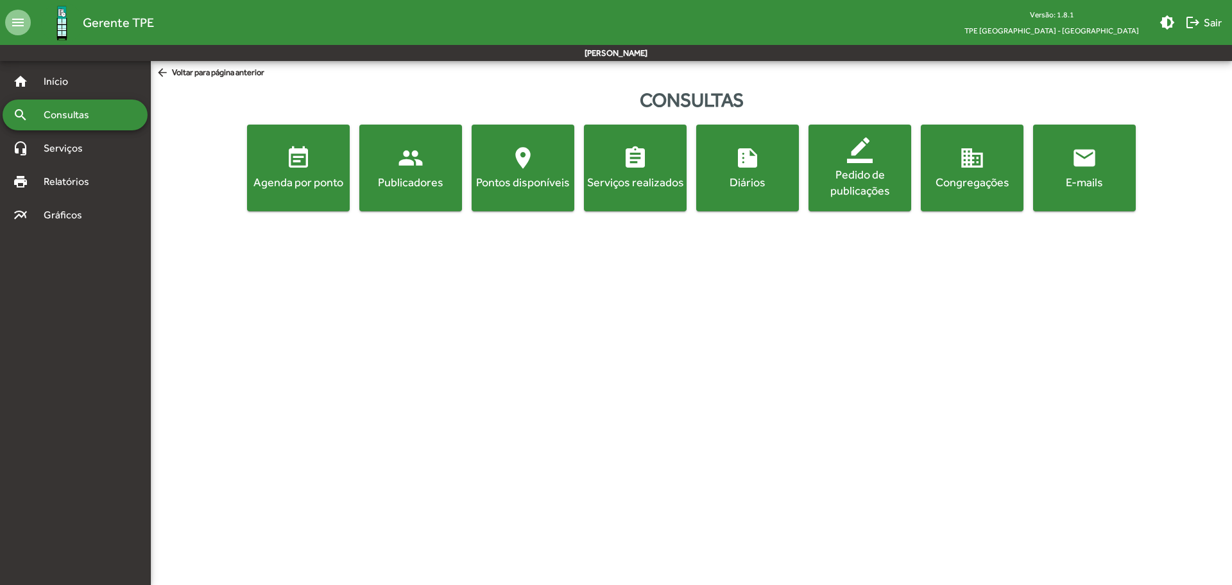
click at [294, 180] on div "Agenda por ponto" at bounding box center [299, 182] width 98 height 16
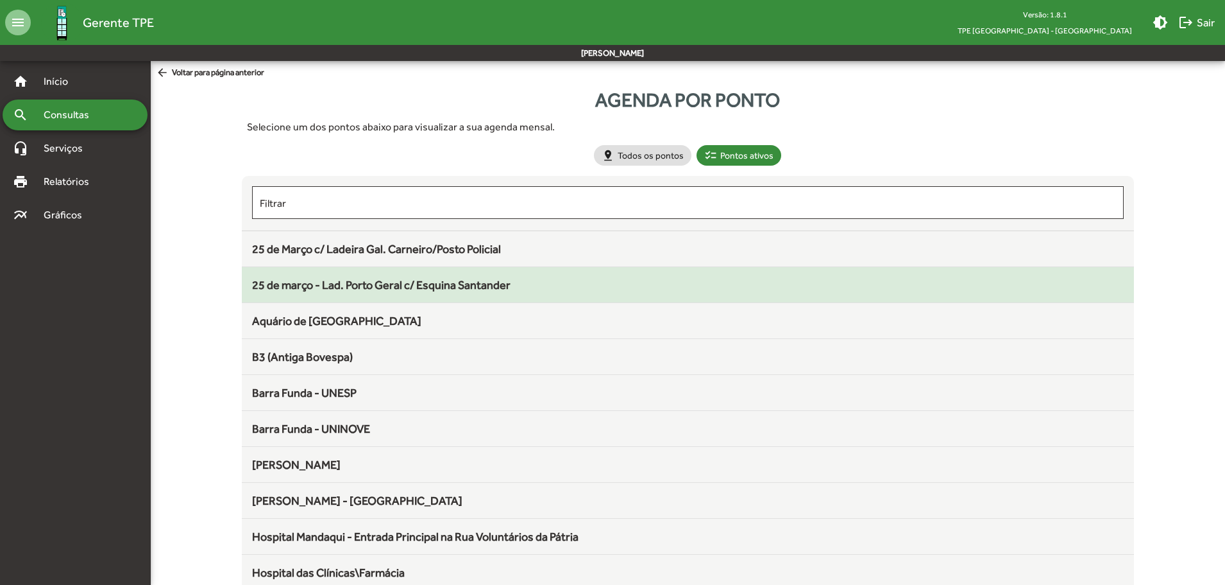
click at [375, 286] on span "25 de março - Lad. Porto Geral c/ Esquina Santander" at bounding box center [381, 284] width 259 height 13
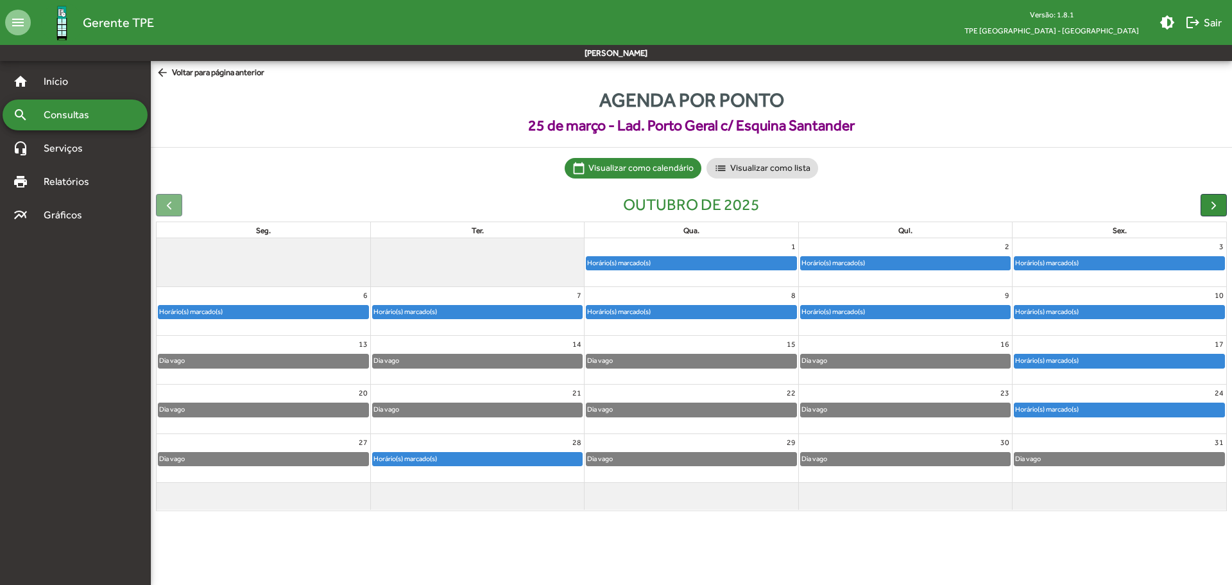
click at [321, 311] on div "Horário(s) marcado(s)" at bounding box center [263, 311] width 210 height 13
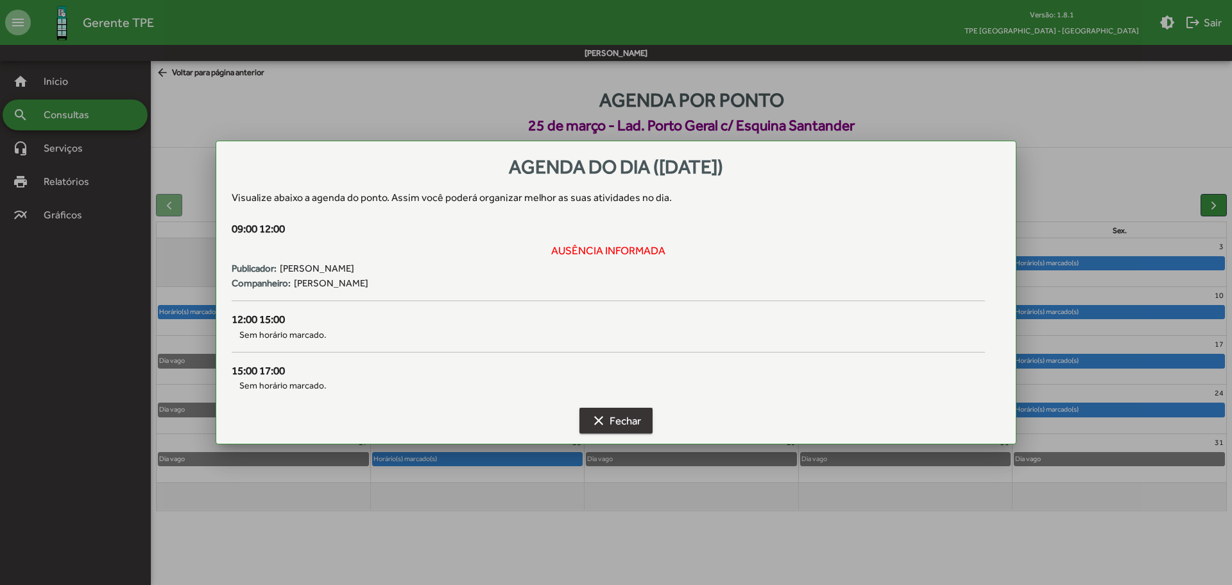
click at [614, 420] on span "clear Fechar" at bounding box center [616, 420] width 50 height 23
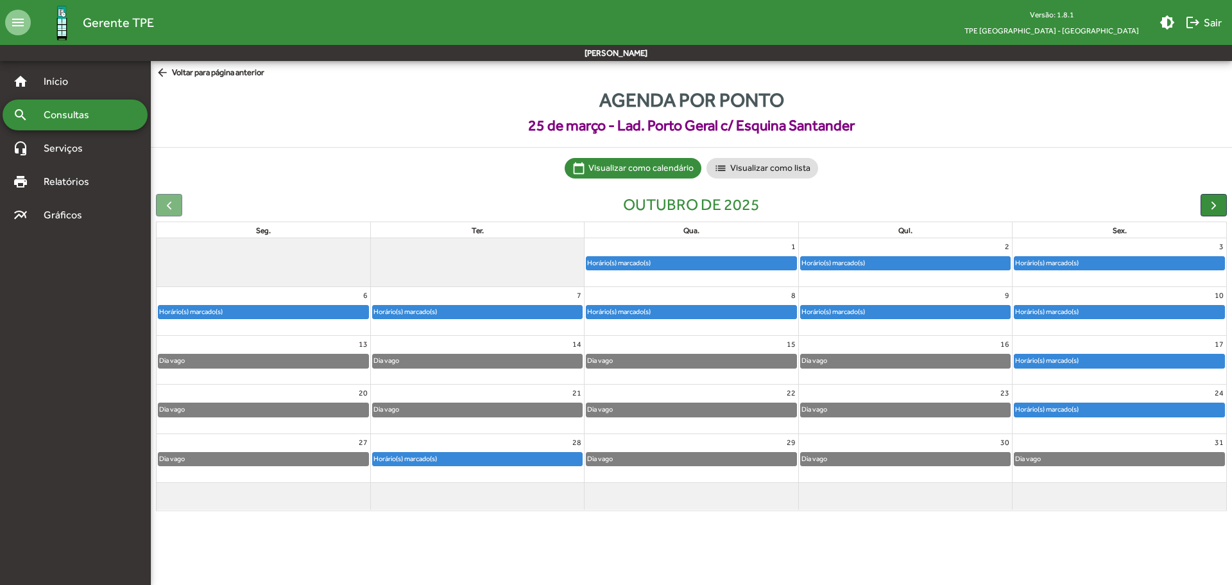
click at [425, 314] on div "Horário(s) marcado(s)" at bounding box center [405, 311] width 65 height 12
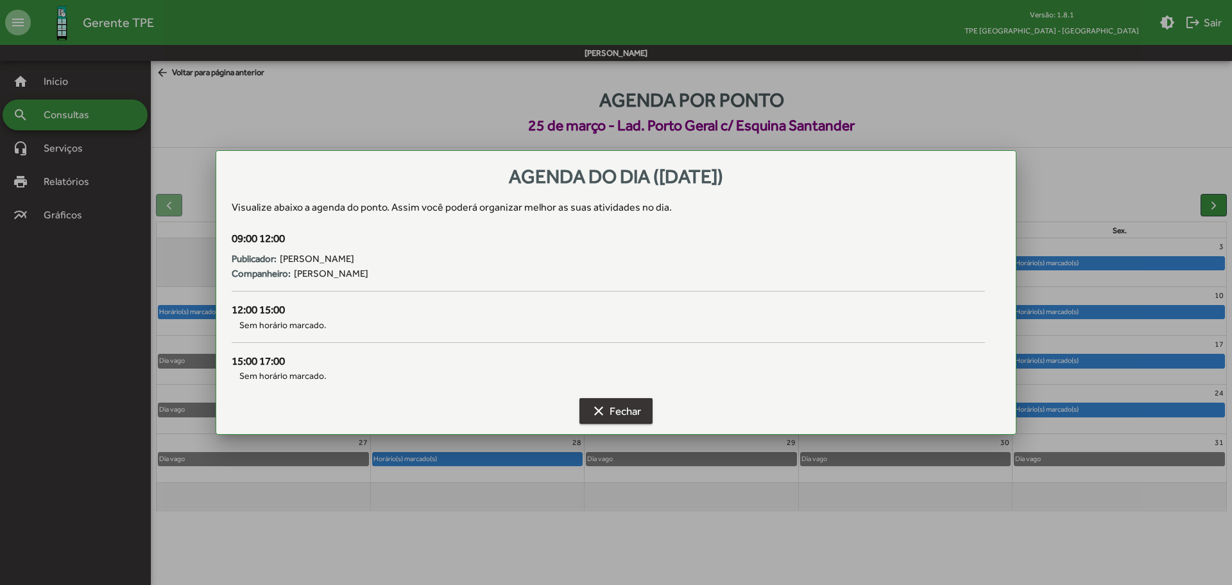
click at [636, 418] on span "clear Fechar" at bounding box center [616, 410] width 50 height 23
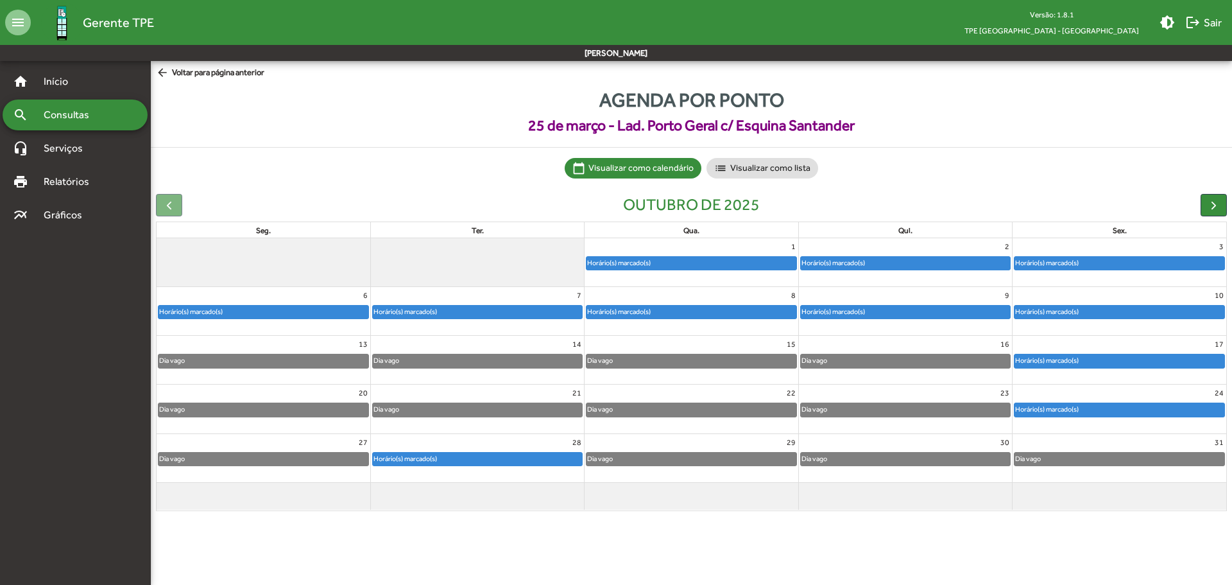
click at [887, 308] on div "Horário(s) marcado(s)" at bounding box center [905, 311] width 209 height 13
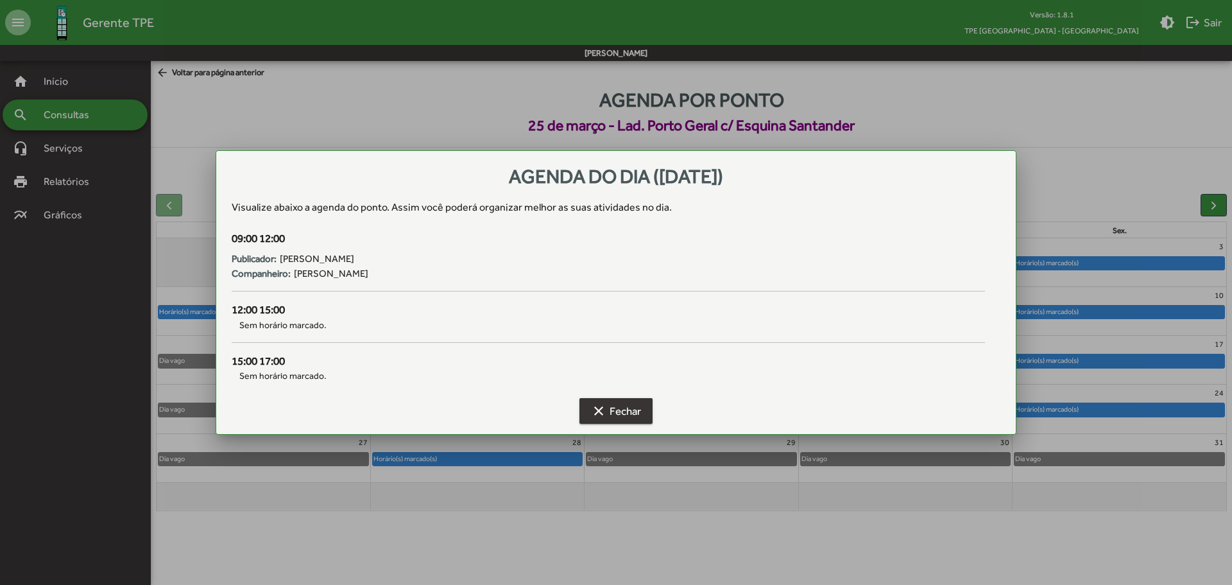
click at [620, 409] on span "clear Fechar" at bounding box center [616, 410] width 50 height 23
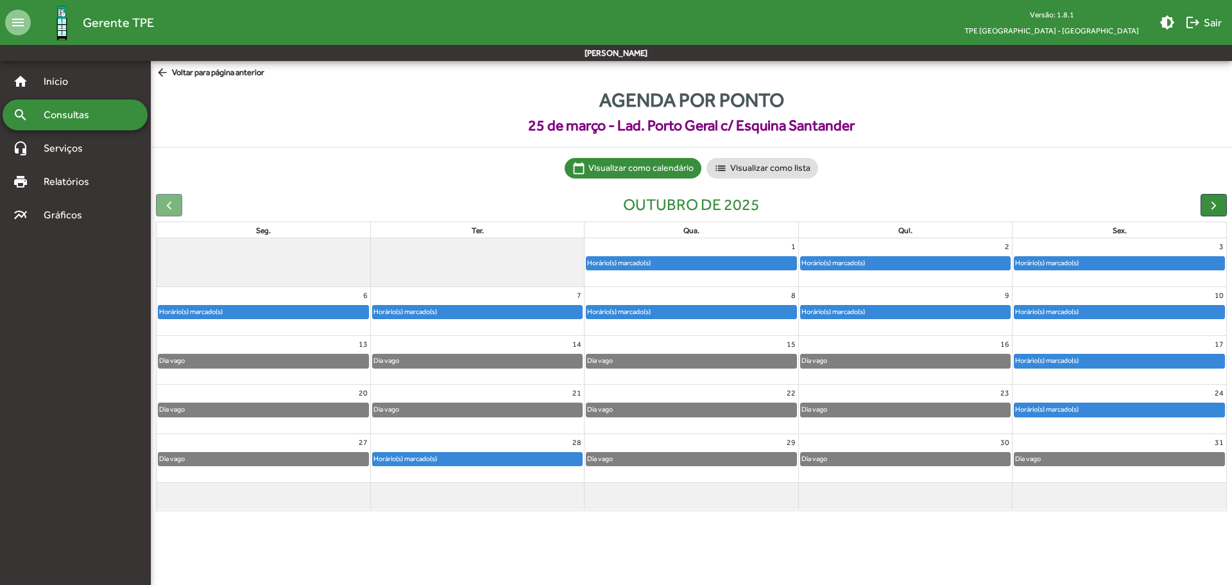
click at [1101, 315] on div "Horário(s) marcado(s)" at bounding box center [1119, 311] width 210 height 13
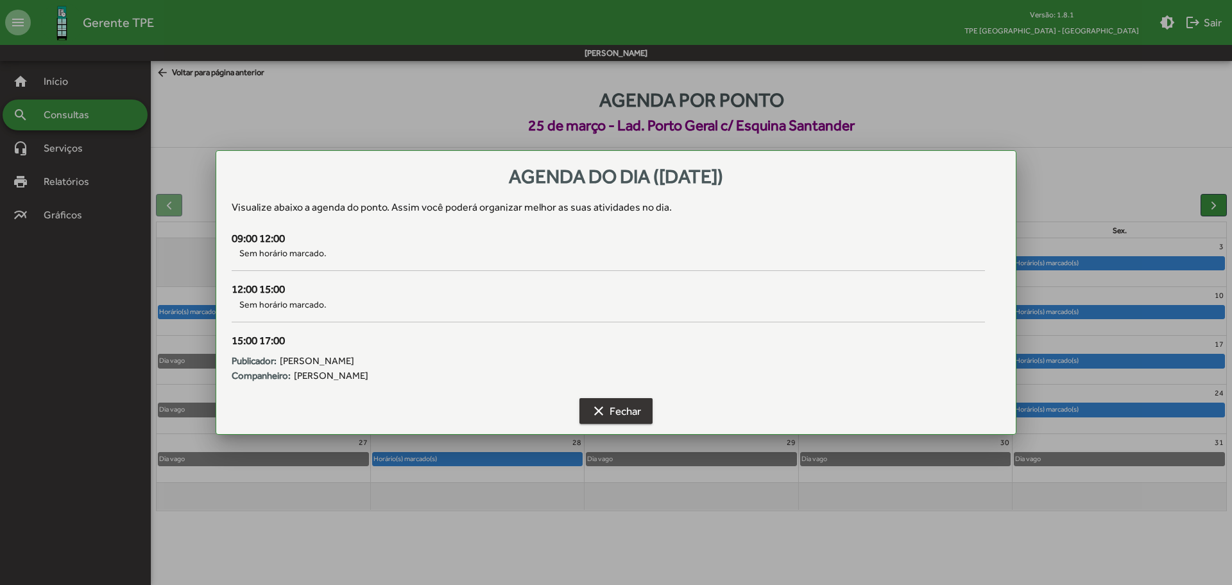
click at [626, 406] on span "clear Fechar" at bounding box center [616, 410] width 50 height 23
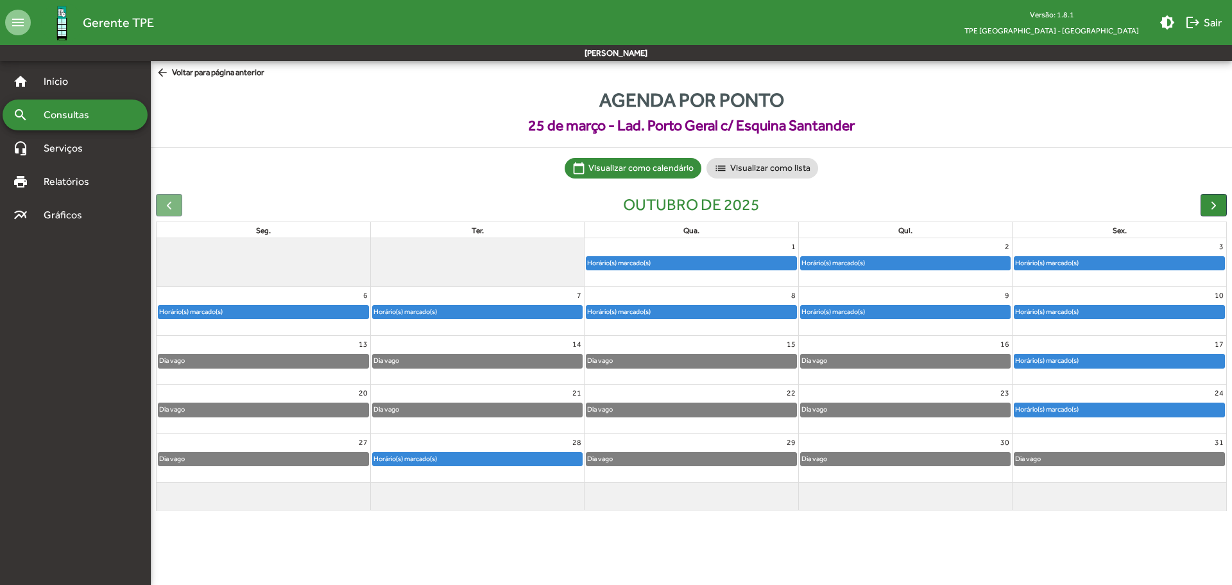
click at [1070, 363] on div "Horário(s) marcado(s)" at bounding box center [1046, 360] width 65 height 12
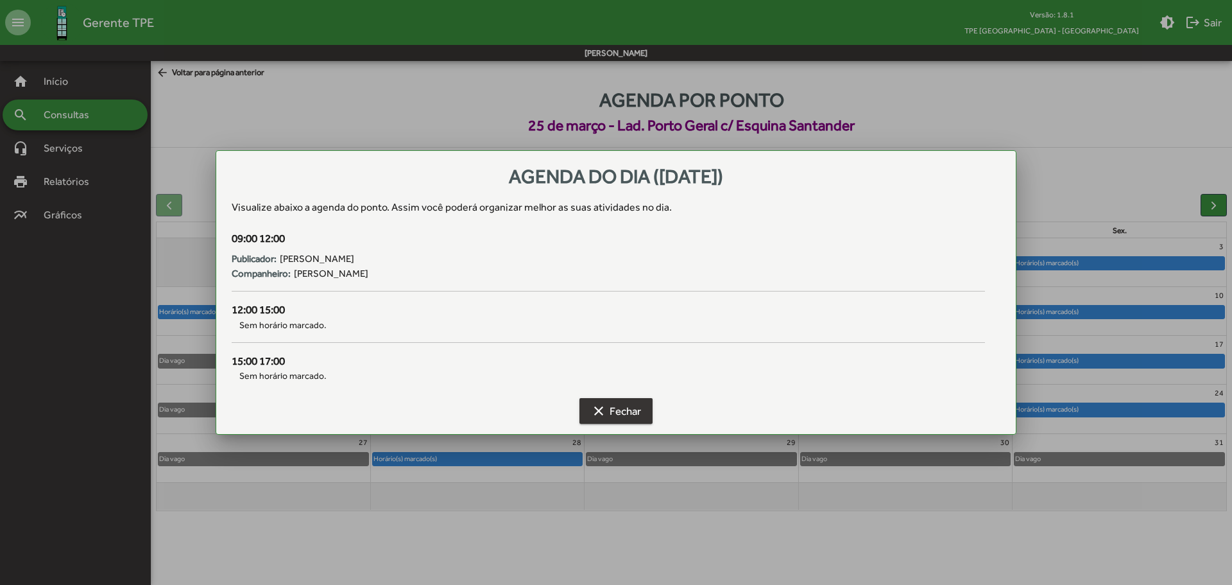
click at [592, 407] on mat-icon "clear" at bounding box center [598, 410] width 15 height 15
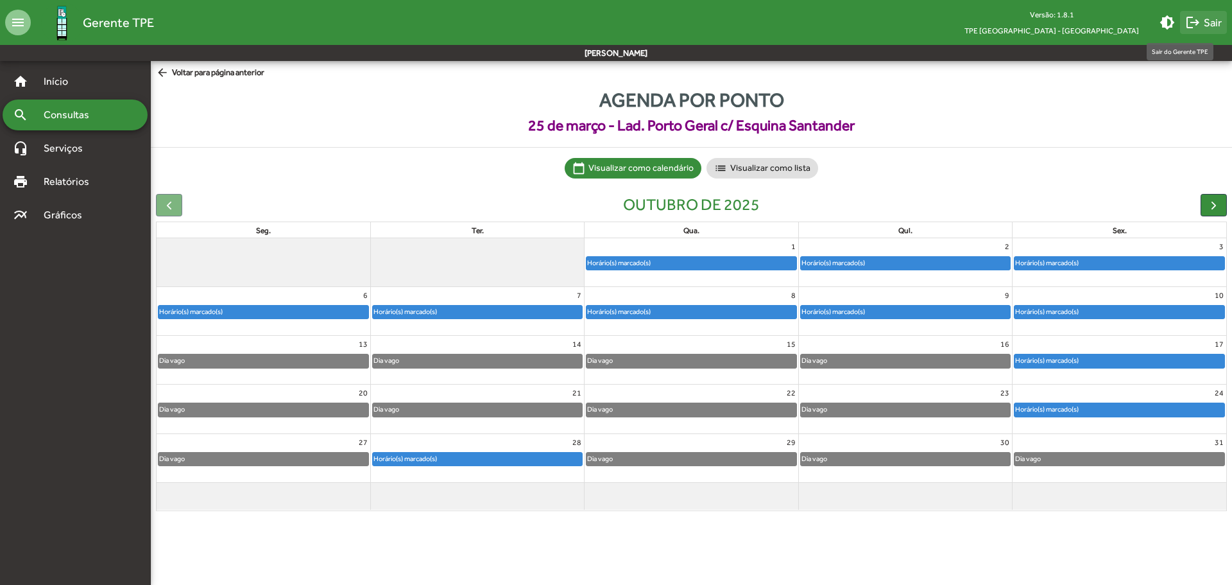
click at [1213, 24] on span "logout Sair" at bounding box center [1203, 22] width 37 height 23
